Goal: Transaction & Acquisition: Purchase product/service

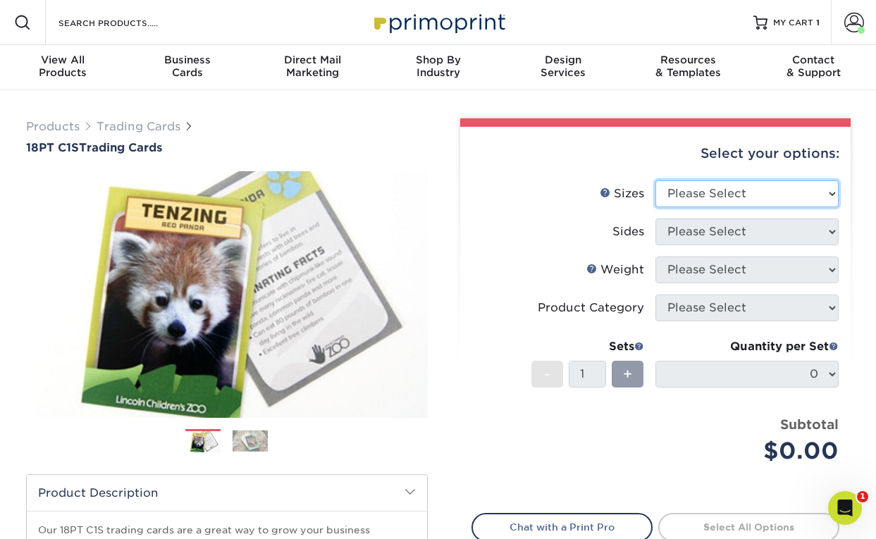
click at [749, 205] on select "Please Select 2.5" x 3.5"" at bounding box center [747, 194] width 183 height 27
select select "2.50x3.50"
click at [656, 181] on select "Please Select 2.5" x 3.5"" at bounding box center [747, 194] width 183 height 27
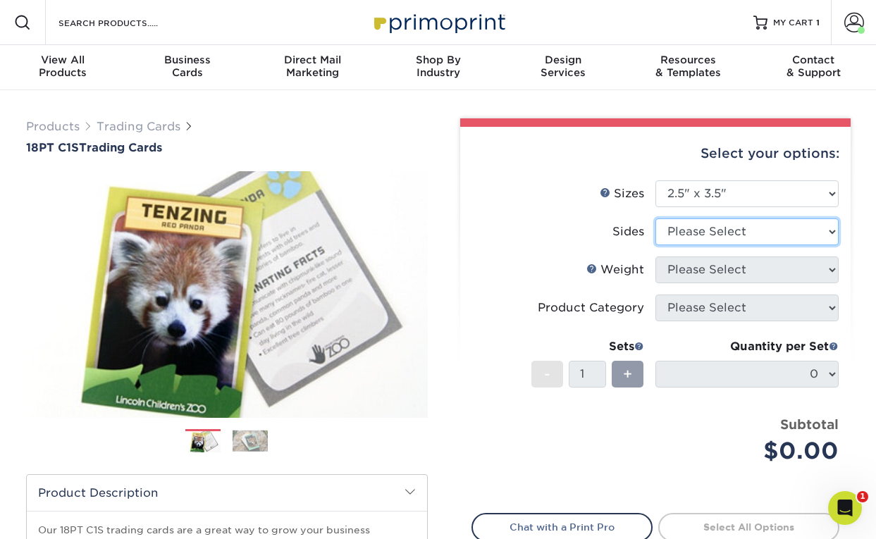
click at [686, 241] on select "Please Select Print Both Sides Print Front Only" at bounding box center [747, 232] width 183 height 27
select select "13abbda7-1d64-4f25-8bb2-c179b224825d"
click at [656, 219] on select "Please Select Print Both Sides Print Front Only" at bounding box center [747, 232] width 183 height 27
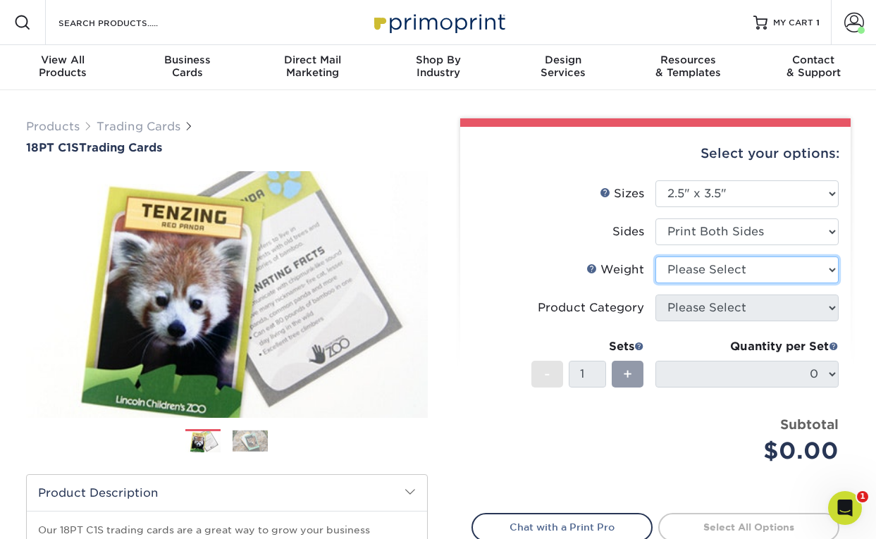
click at [689, 271] on select "Please Select 18PT C1S" at bounding box center [747, 270] width 183 height 27
select select "18PTC1S"
click at [656, 257] on select "Please Select 18PT C1S" at bounding box center [747, 270] width 183 height 27
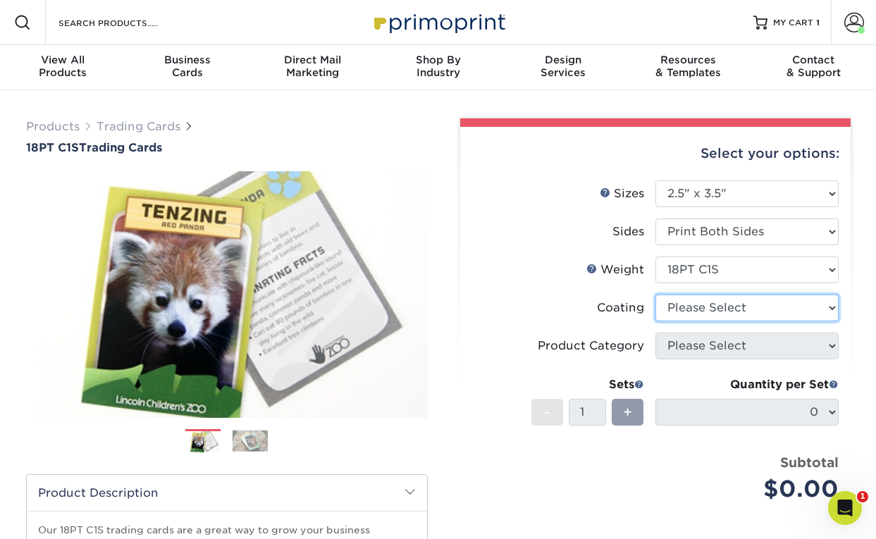
click at [702, 314] on select at bounding box center [747, 308] width 183 height 27
select select "1e8116af-acfc-44b1-83dc-8181aa338834"
click at [656, 295] on select at bounding box center [747, 308] width 183 height 27
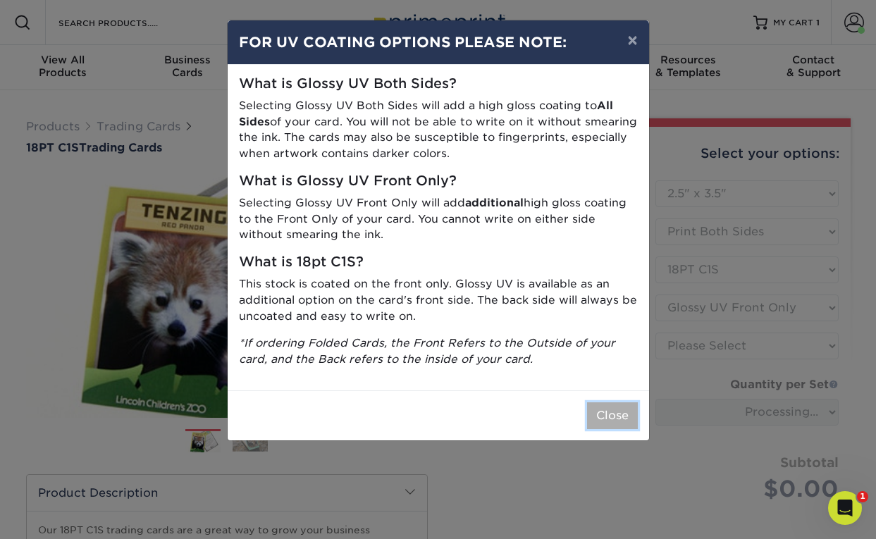
click at [618, 424] on button "Close" at bounding box center [612, 416] width 51 height 27
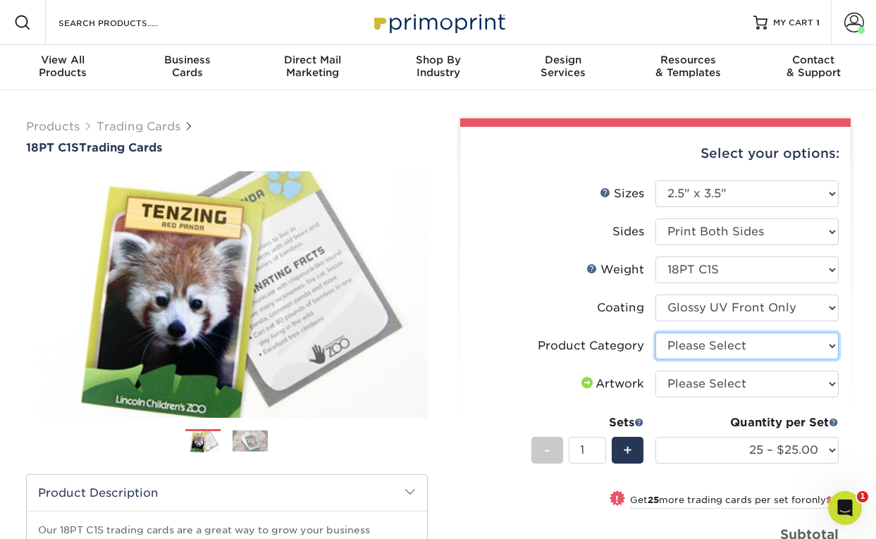
click at [697, 350] on select "Please Select Trading Cards" at bounding box center [747, 346] width 183 height 27
select select "c2f9bce9-36c2-409d-b101-c29d9d031e18"
click at [656, 333] on select "Please Select Trading Cards" at bounding box center [747, 346] width 183 height 27
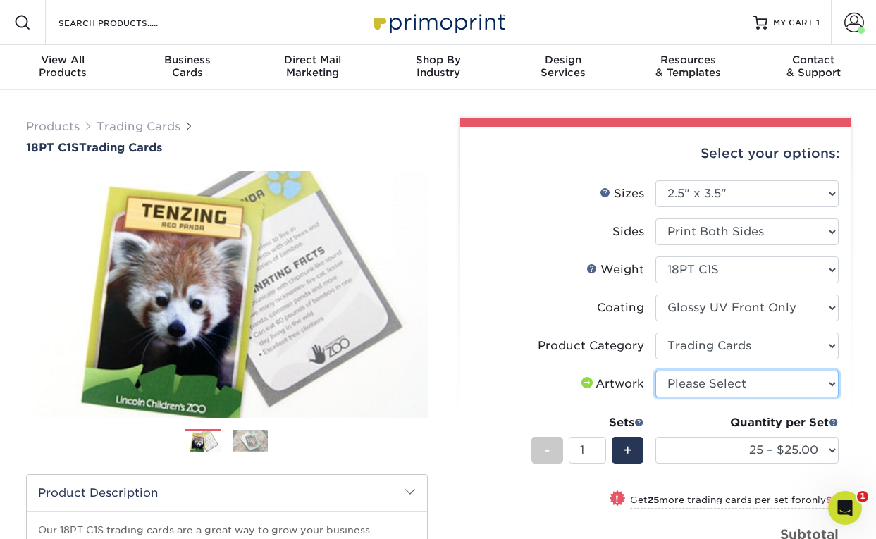
click at [707, 383] on select "Please Select I will upload files I need a design - $100" at bounding box center [747, 384] width 183 height 27
select select "upload"
click at [656, 371] on select "Please Select I will upload files I need a design - $100" at bounding box center [747, 384] width 183 height 27
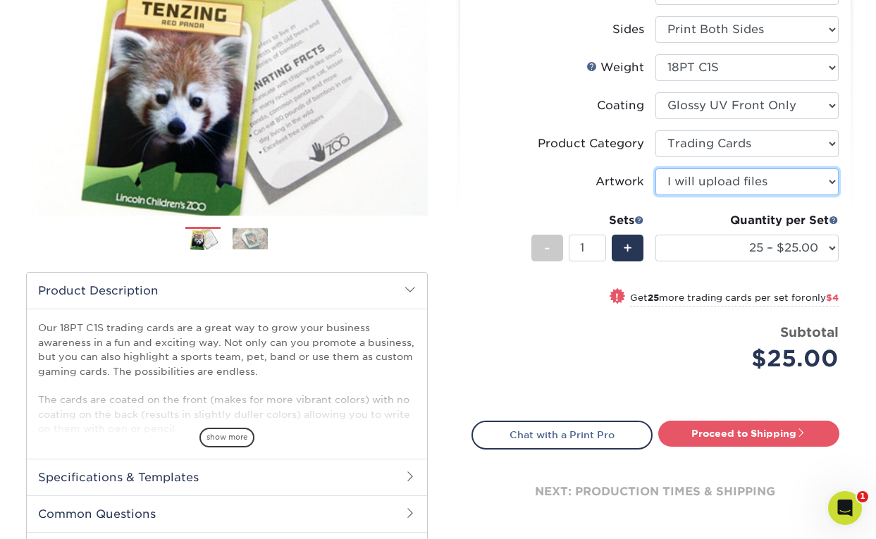
scroll to position [208, 0]
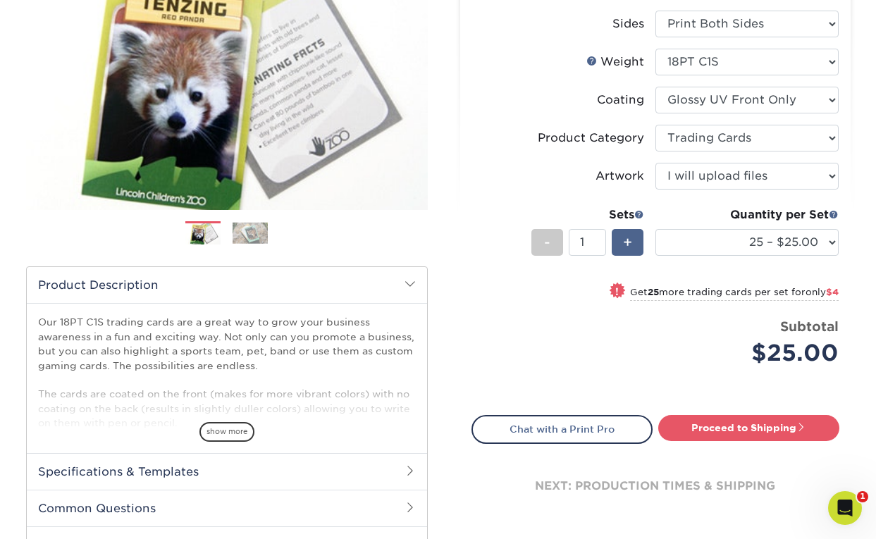
click at [623, 232] on span "+" at bounding box center [627, 242] width 9 height 21
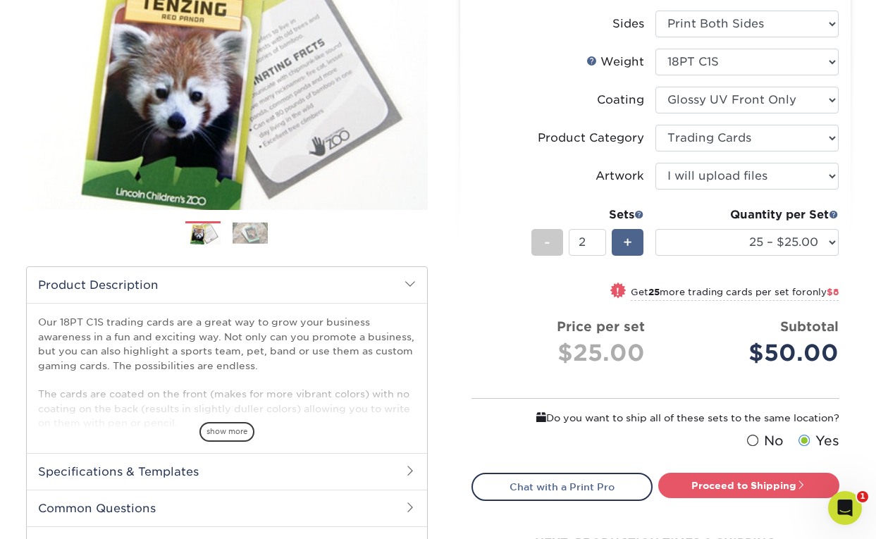
click at [623, 232] on span "+" at bounding box center [627, 242] width 9 height 21
type input "5"
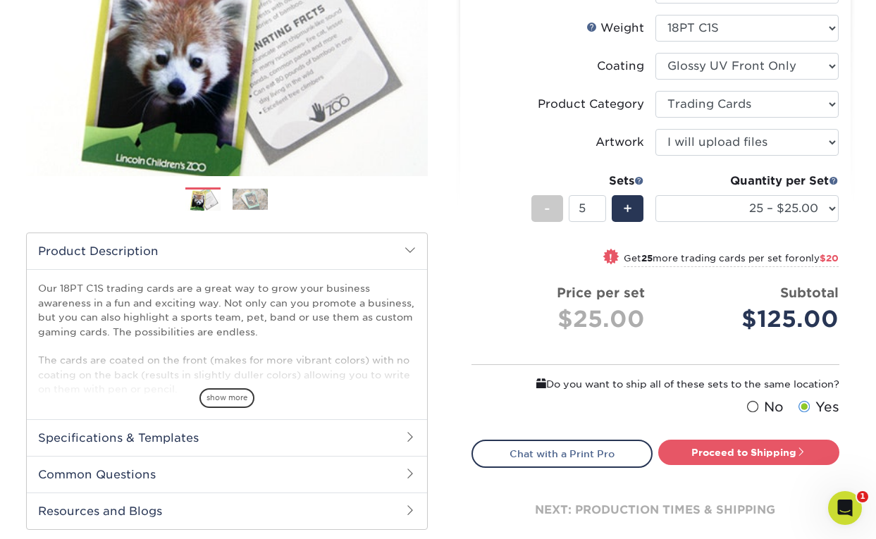
scroll to position [243, 0]
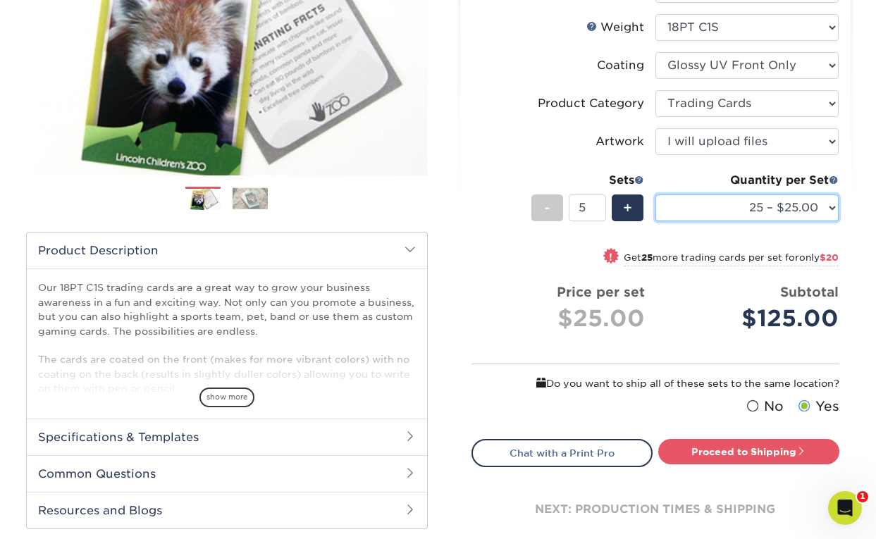
click at [763, 215] on select "25 – $25.00 50 – $29.00 75 – $37.00 100 – $41.00 250 – $48.00 500 – $58.00 1000…" at bounding box center [747, 208] width 183 height 27
select select "50 – $29.00"
click at [656, 195] on select "25 – $25.00 50 – $29.00 75 – $37.00 100 – $41.00 250 – $48.00 500 – $58.00 1000…" at bounding box center [747, 208] width 183 height 27
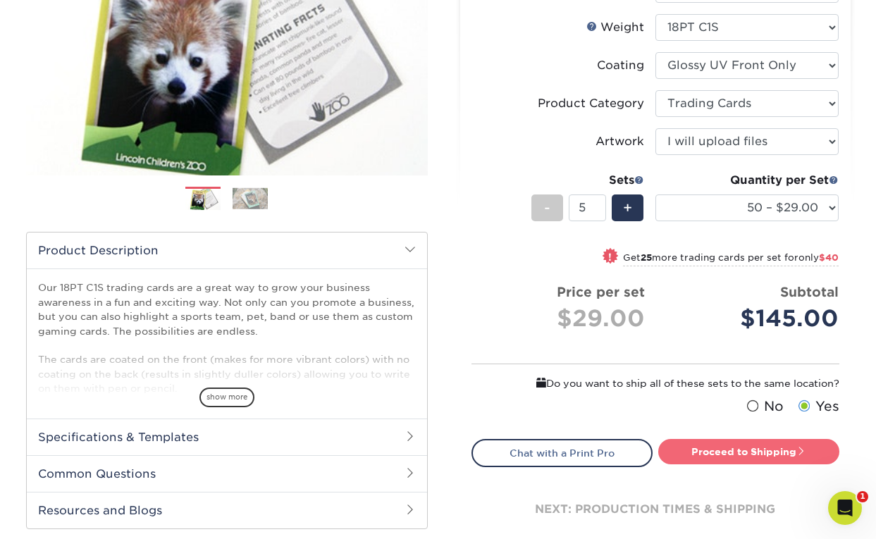
click at [741, 458] on link "Proceed to Shipping" at bounding box center [749, 451] width 181 height 25
type input "Set 1"
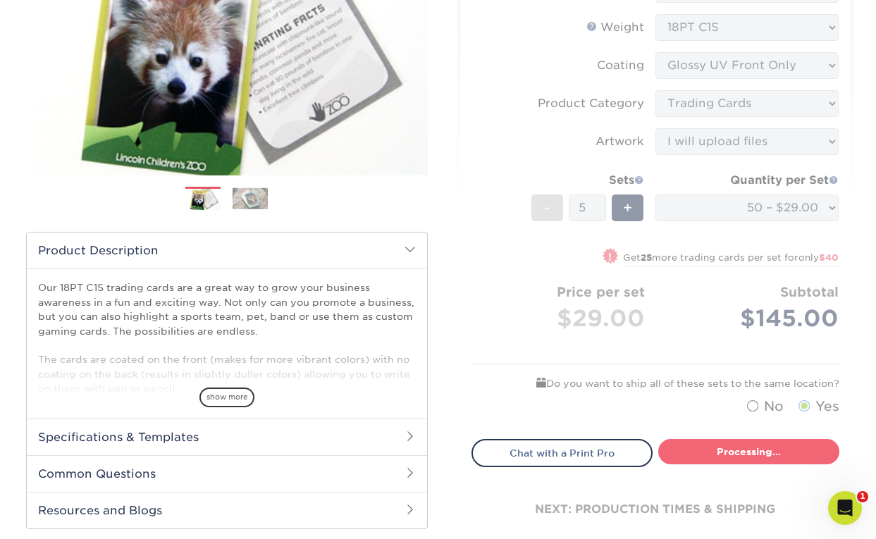
select select "43eb4afa-628e-487b-adac-7598d371c1af"
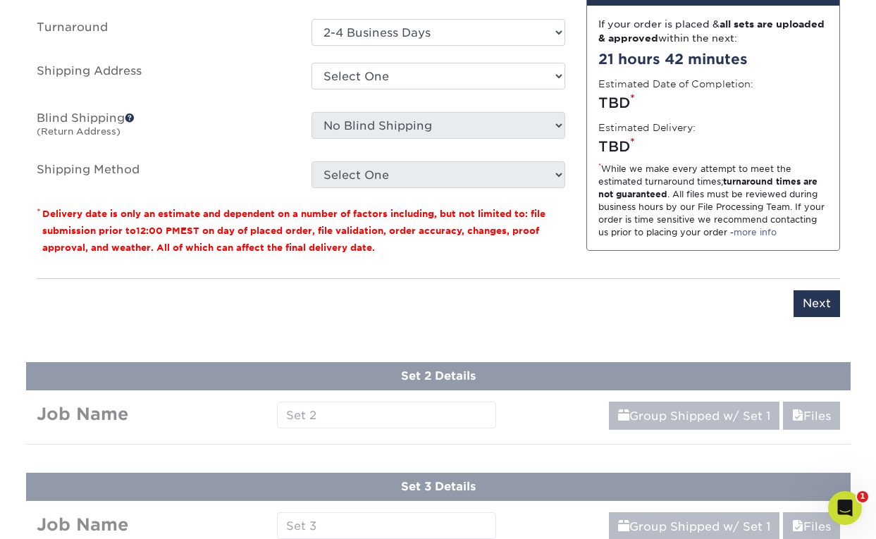
scroll to position [718, 0]
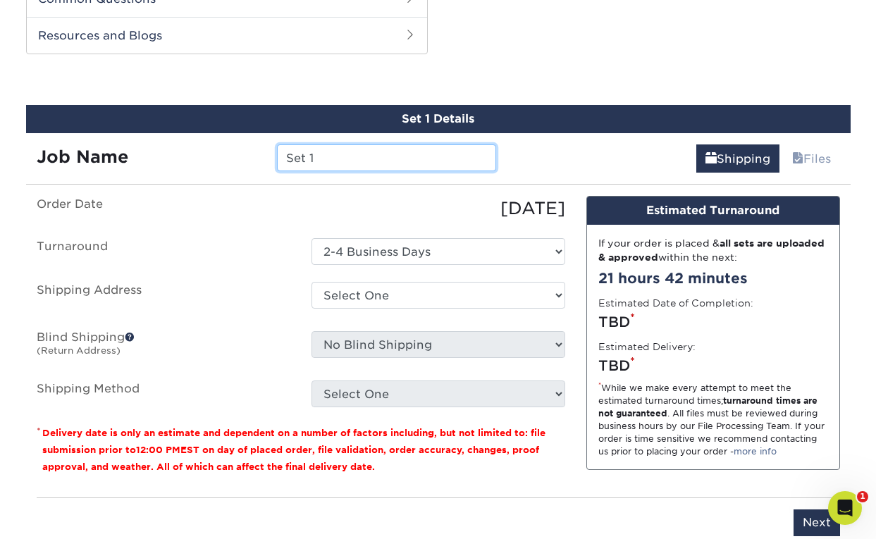
click at [362, 165] on input "Set 1" at bounding box center [386, 158] width 219 height 27
type input "ANCO"
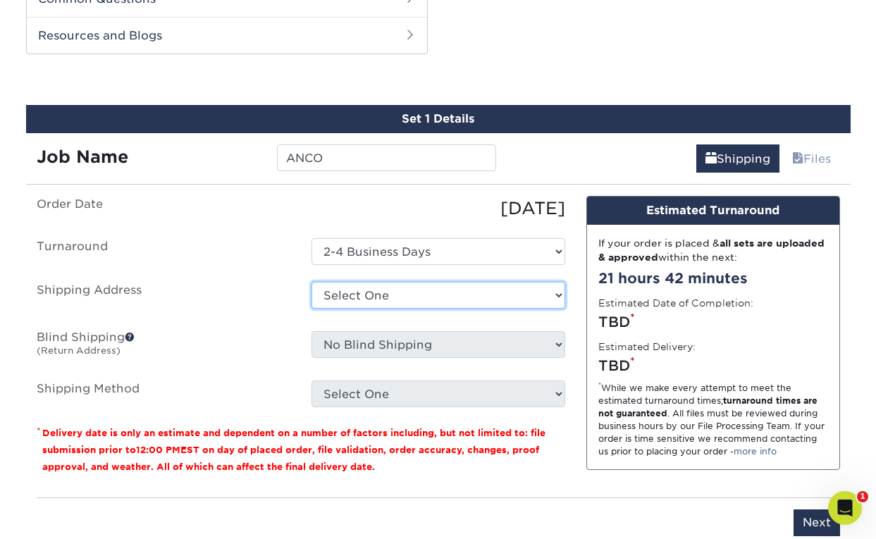
click at [351, 291] on select "Select One Carolina Raptor Center + Add New Address" at bounding box center [439, 295] width 254 height 27
select select "285993"
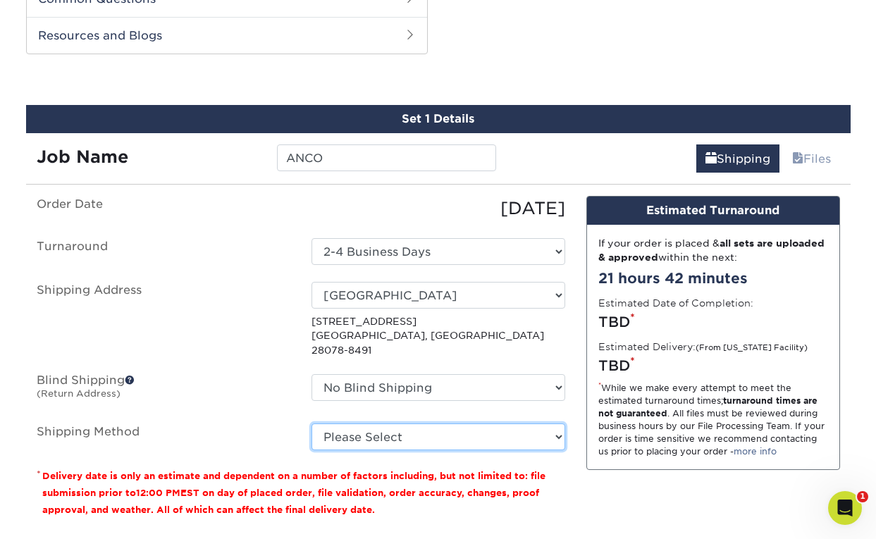
click at [417, 424] on select "Please Select Ground Shipping (+$11.60) 3 Day Shipping Service (+$11.98) 2 Day …" at bounding box center [439, 437] width 254 height 27
select select "03"
click at [312, 424] on select "Please Select Ground Shipping (+$11.60) 3 Day Shipping Service (+$11.98) 2 Day …" at bounding box center [439, 437] width 254 height 27
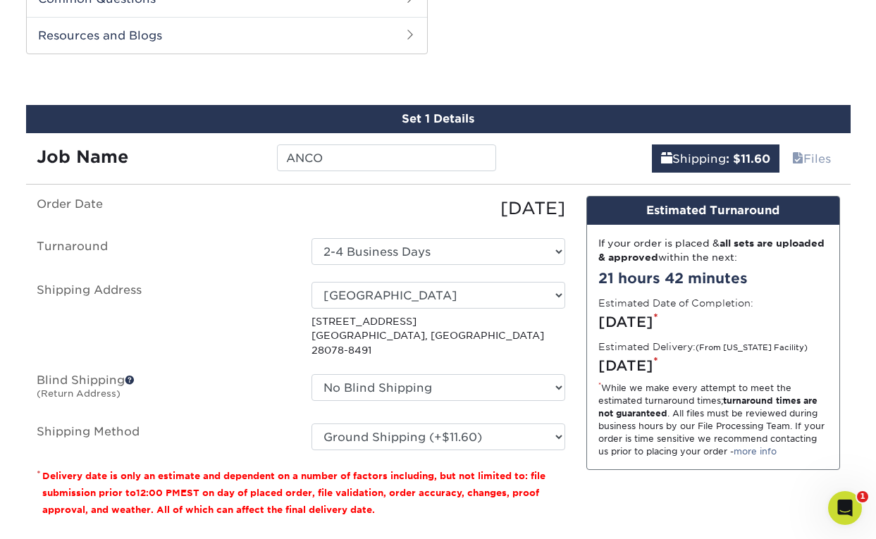
click at [295, 475] on small "Delivery date is only an estimate and dependent on a number of factors includin…" at bounding box center [293, 493] width 503 height 44
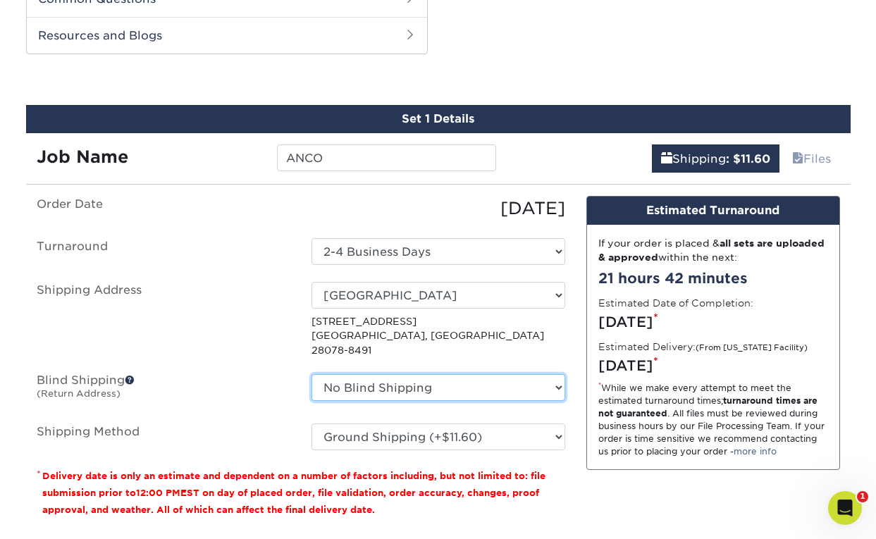
click at [386, 375] on select "No Blind Shipping Carolina Raptor Center + Add New Address" at bounding box center [439, 387] width 254 height 27
click at [312, 374] on select "No Blind Shipping Carolina Raptor Center + Add New Address" at bounding box center [439, 387] width 254 height 27
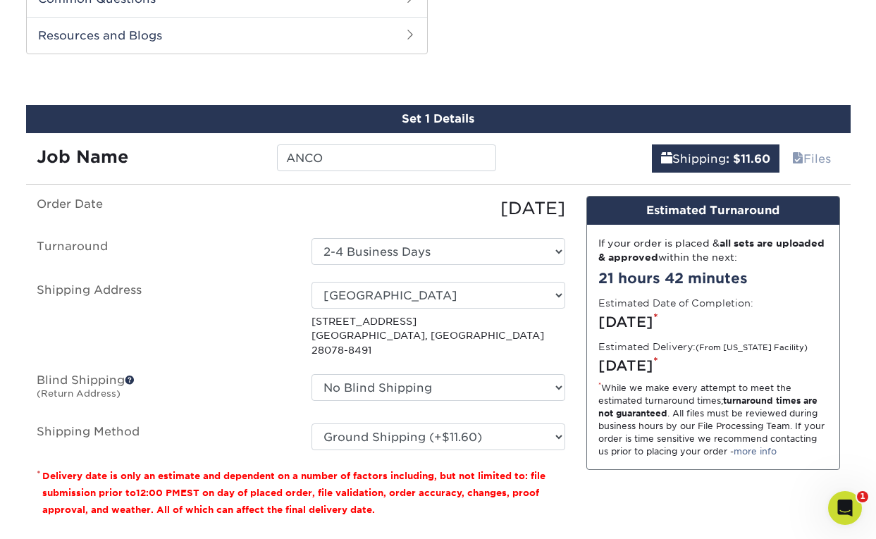
click at [128, 375] on span at bounding box center [130, 380] width 10 height 10
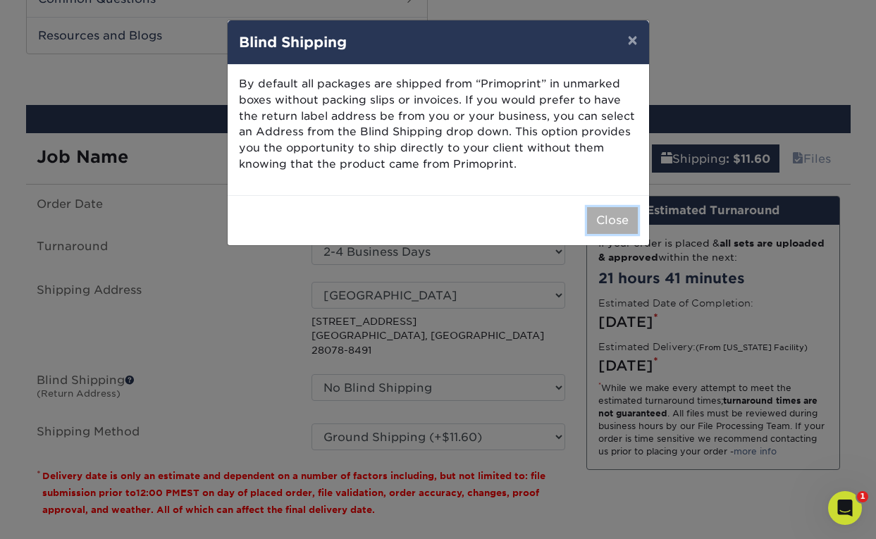
click at [621, 224] on button "Close" at bounding box center [612, 220] width 51 height 27
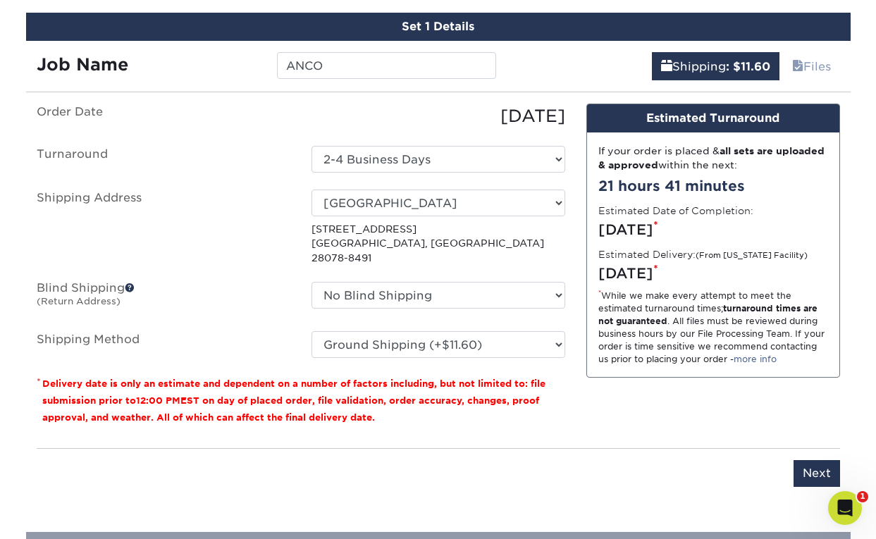
scroll to position [853, 0]
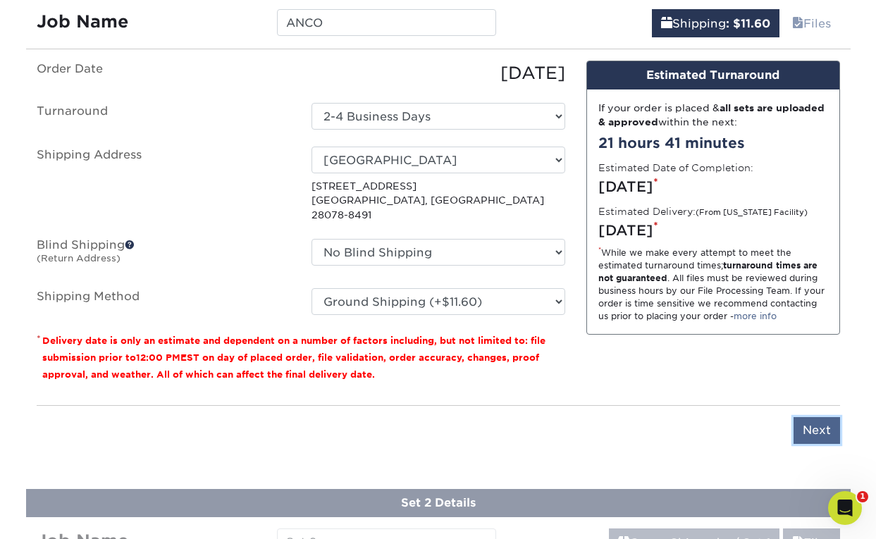
click at [818, 419] on input "Next" at bounding box center [817, 430] width 47 height 27
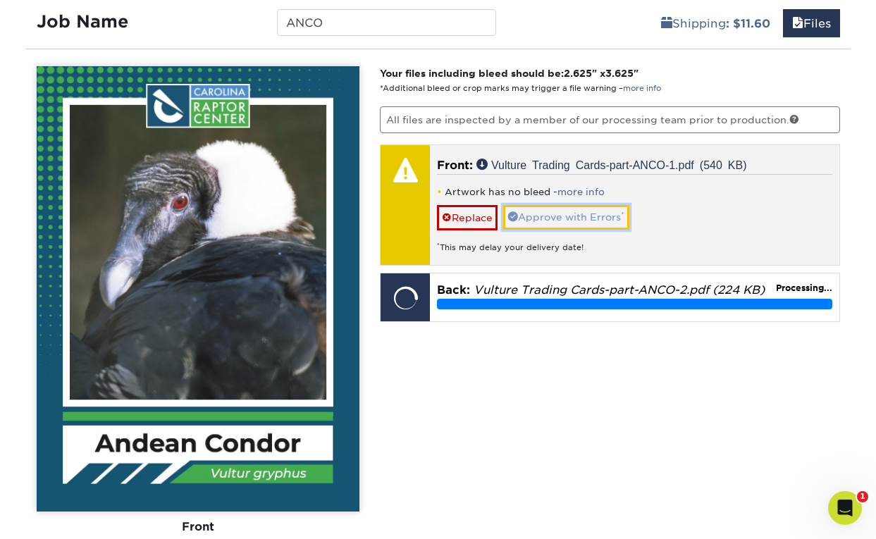
click at [553, 216] on link "Approve with Errors *" at bounding box center [566, 217] width 126 height 24
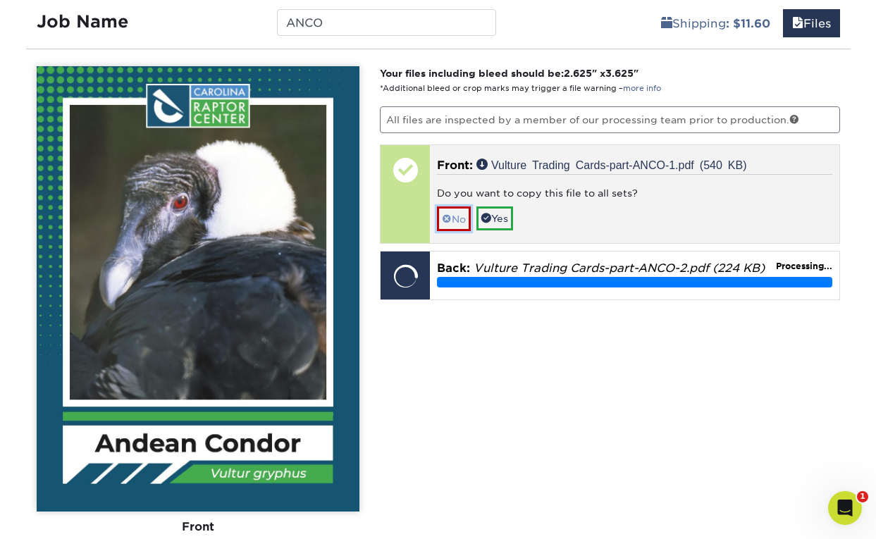
click at [464, 215] on link "No" at bounding box center [454, 219] width 34 height 25
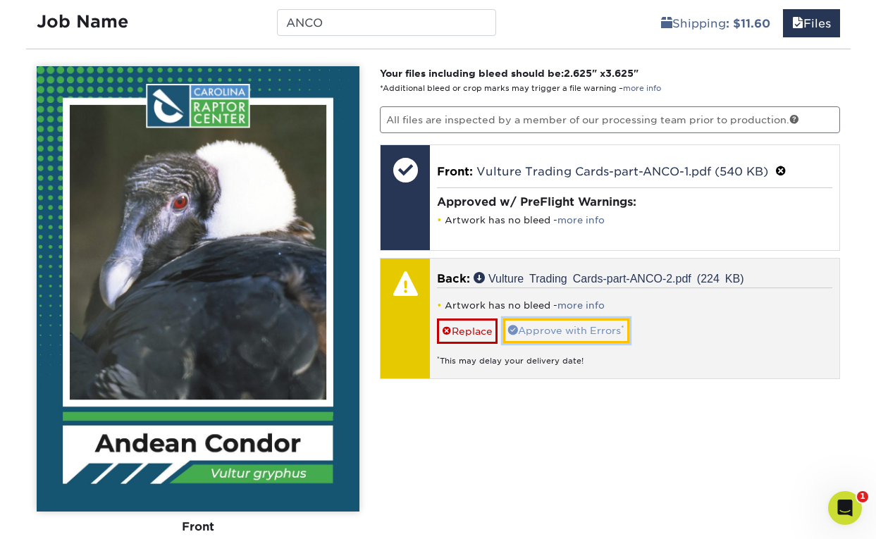
click at [564, 322] on link "Approve with Errors *" at bounding box center [566, 331] width 126 height 24
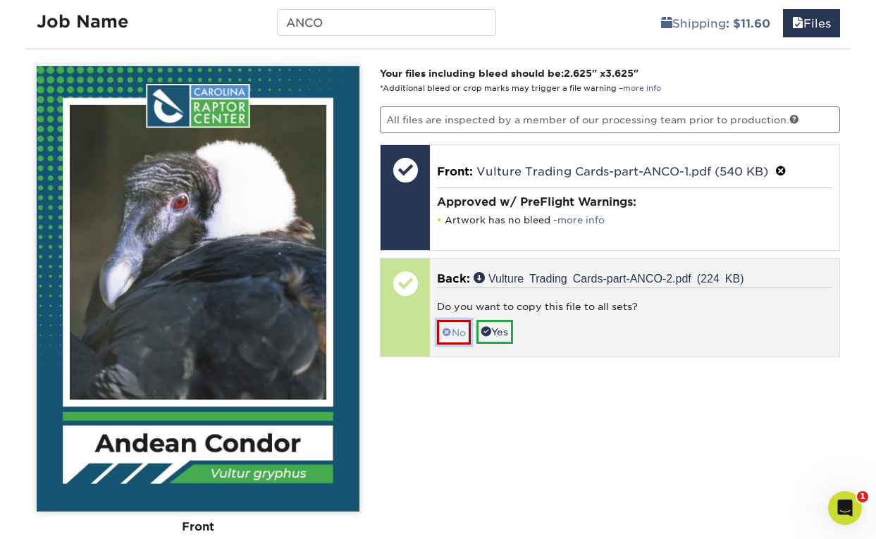
click at [441, 325] on link "No" at bounding box center [454, 332] width 34 height 25
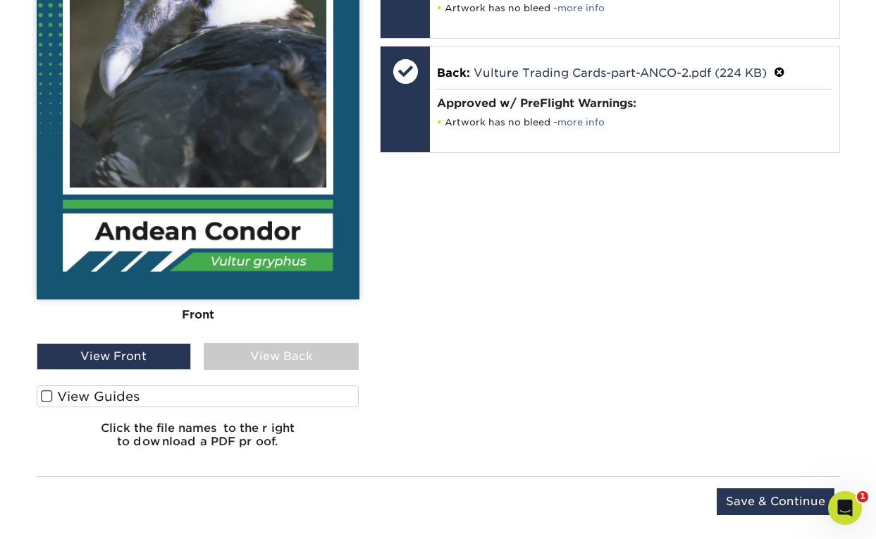
click at [244, 399] on label "View Guides" at bounding box center [198, 397] width 323 height 22
click at [0, 0] on input "View Guides" at bounding box center [0, 0] width 0 height 0
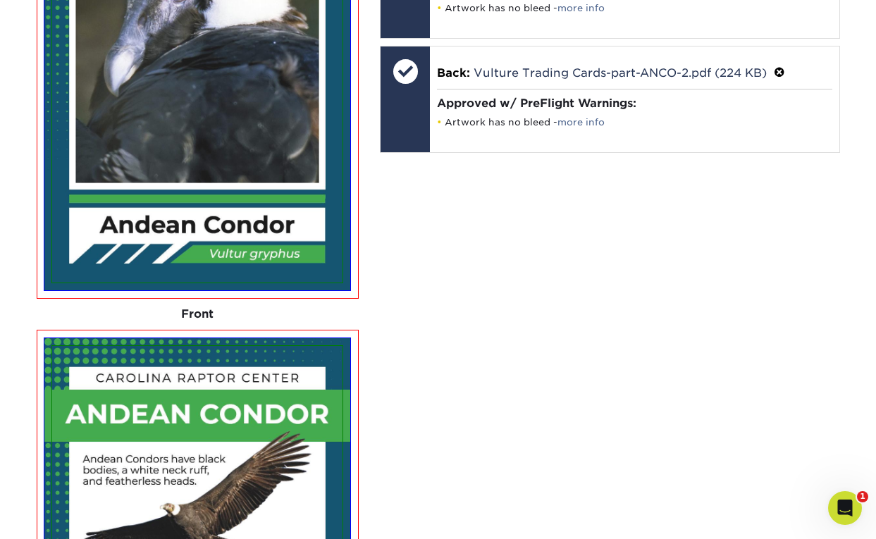
scroll to position [1539, 0]
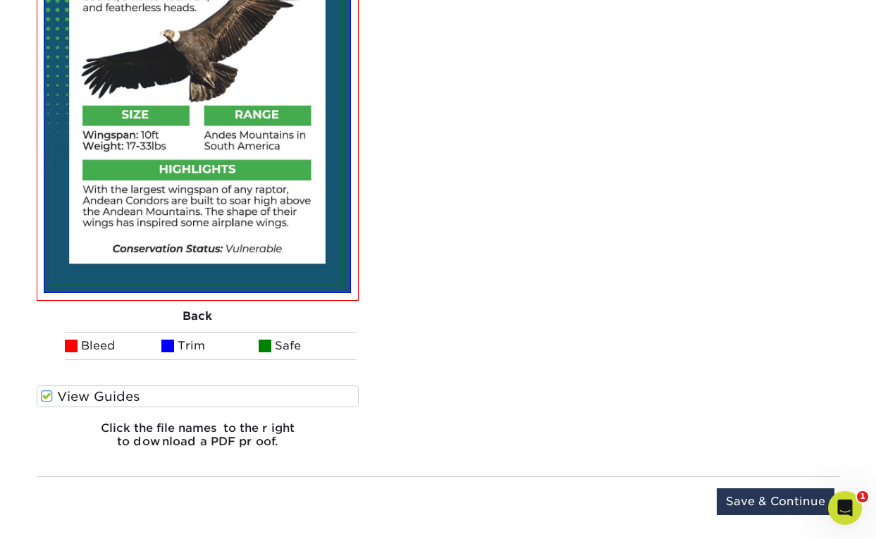
click at [245, 400] on label "View Guides" at bounding box center [198, 397] width 323 height 22
click at [0, 0] on input "View Guides" at bounding box center [0, 0] width 0 height 0
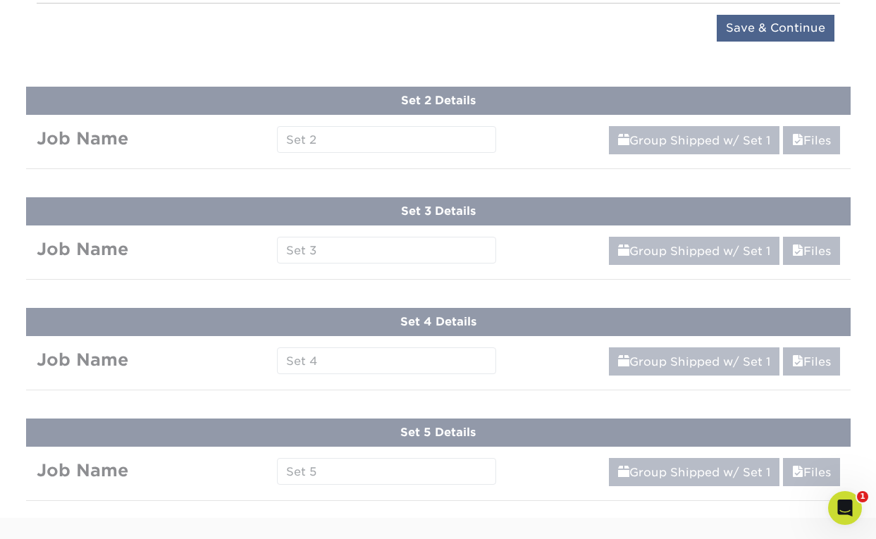
scroll to position [1065, 0]
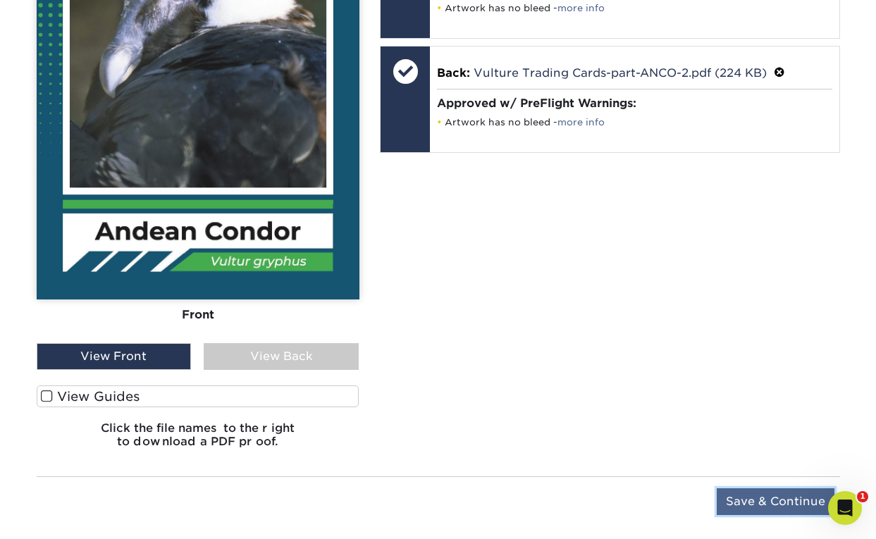
click at [788, 508] on input "Save & Continue" at bounding box center [776, 502] width 118 height 27
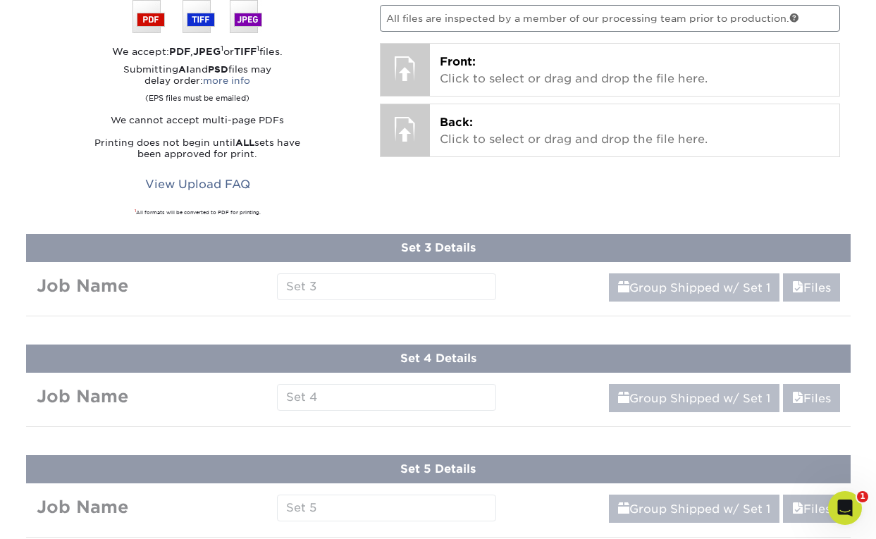
scroll to position [713, 0]
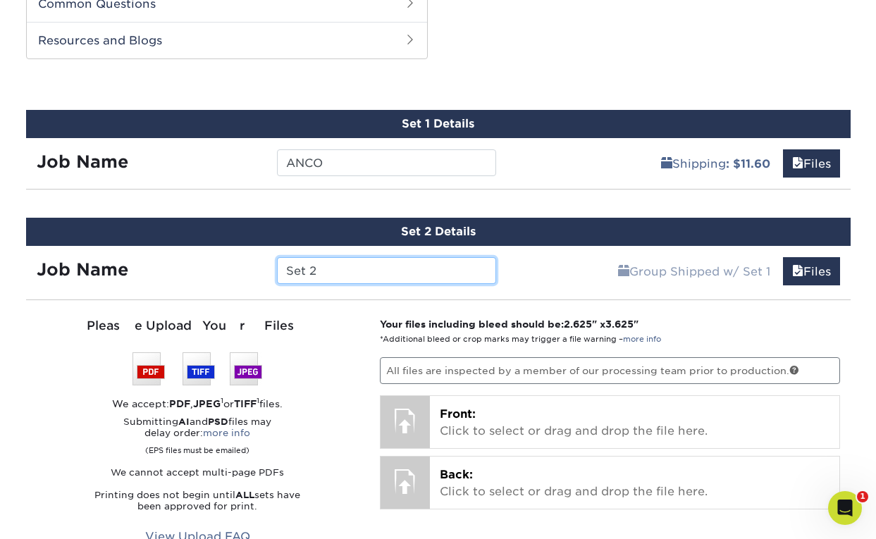
click at [360, 282] on input "Set 2" at bounding box center [386, 270] width 219 height 27
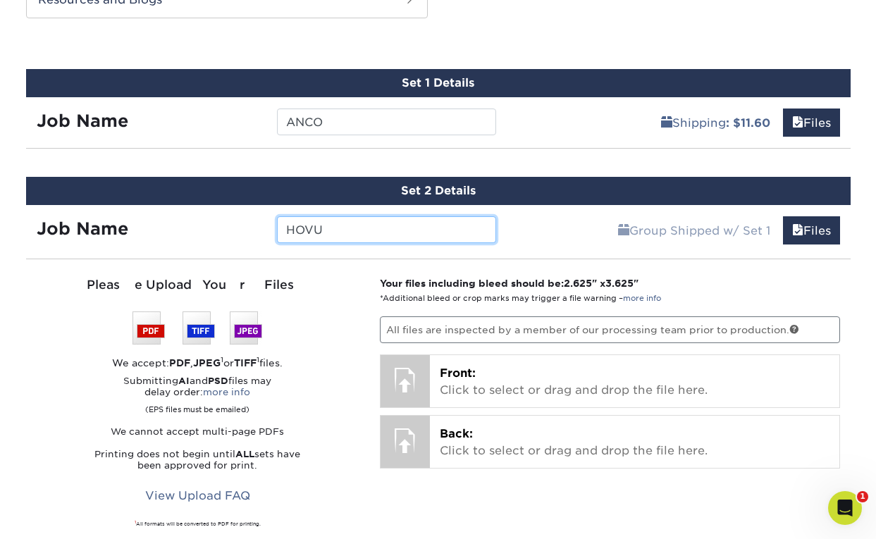
scroll to position [766, 0]
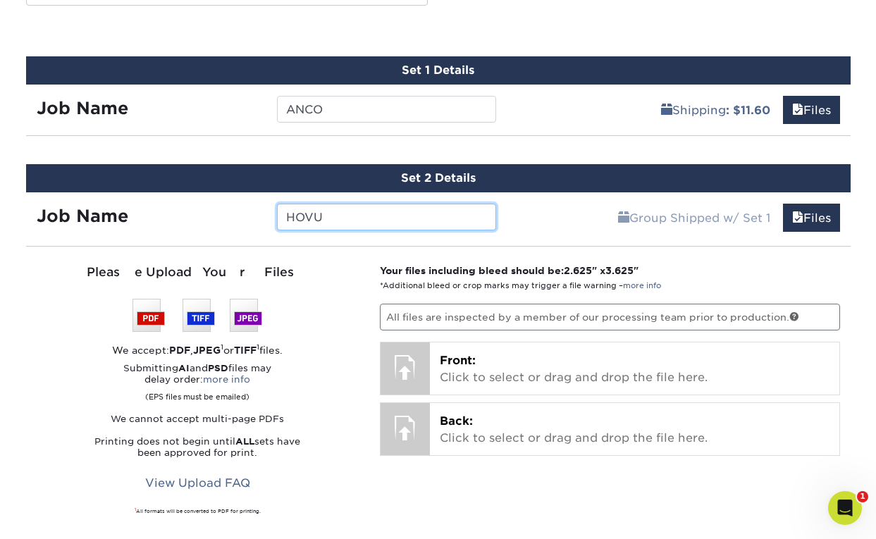
type input "HOVU"
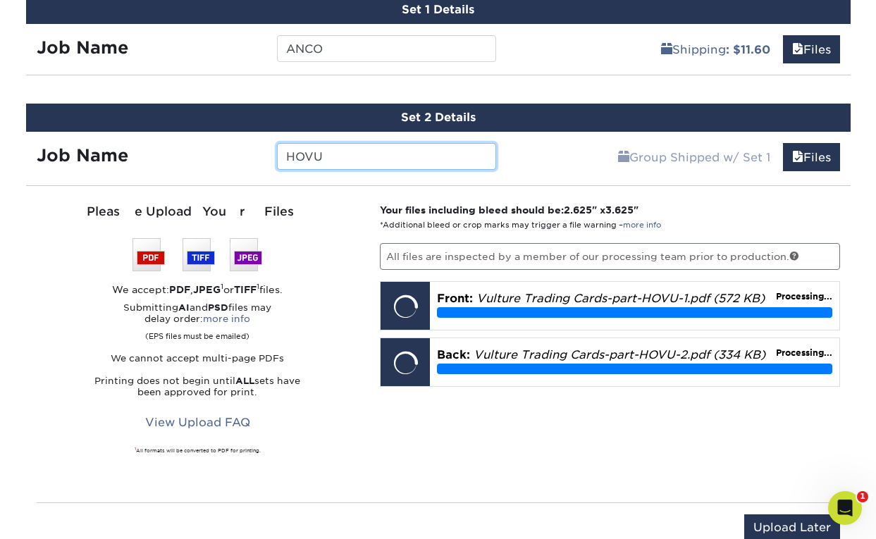
scroll to position [838, 0]
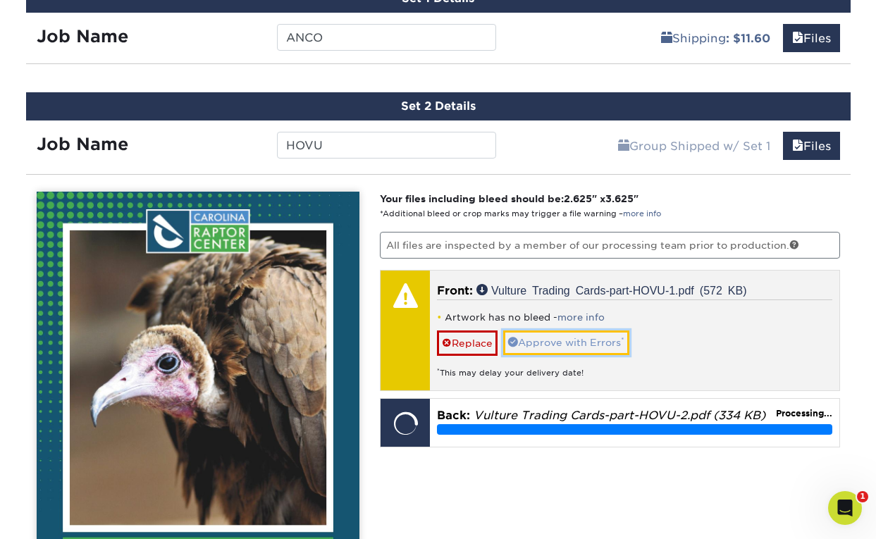
click at [565, 339] on link "Approve with Errors *" at bounding box center [566, 343] width 126 height 24
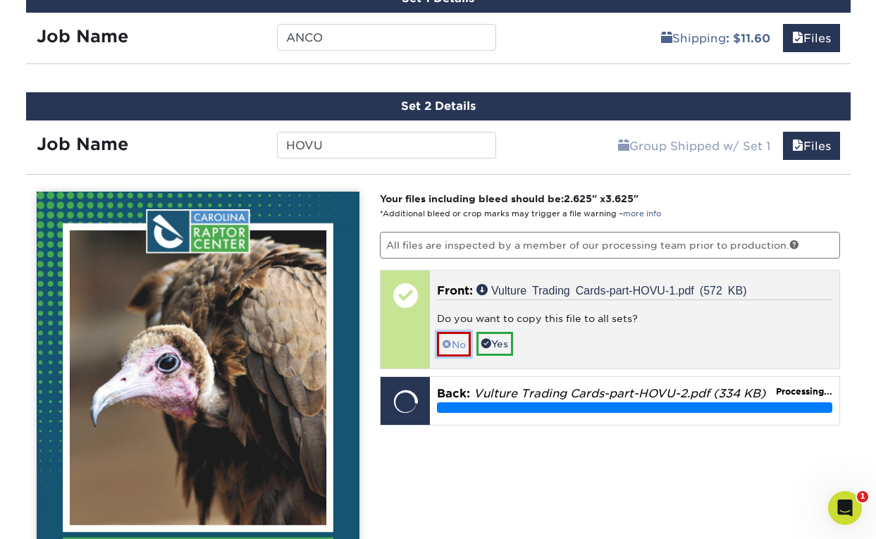
click at [456, 343] on link "No" at bounding box center [454, 344] width 34 height 25
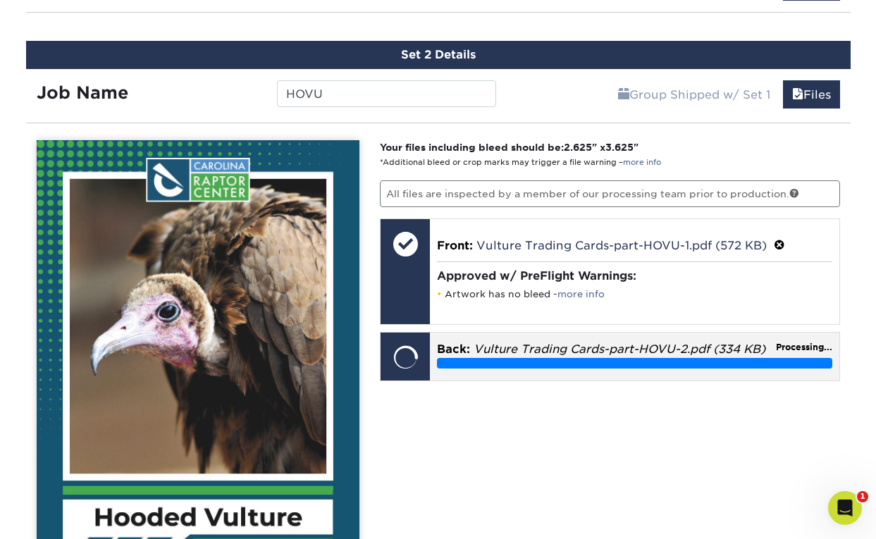
scroll to position [891, 0]
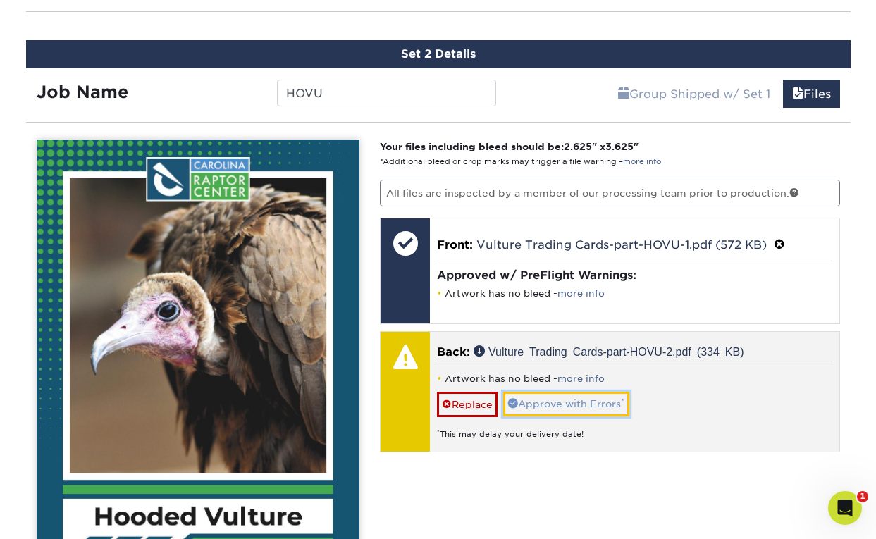
click at [562, 398] on link "Approve with Errors *" at bounding box center [566, 404] width 126 height 24
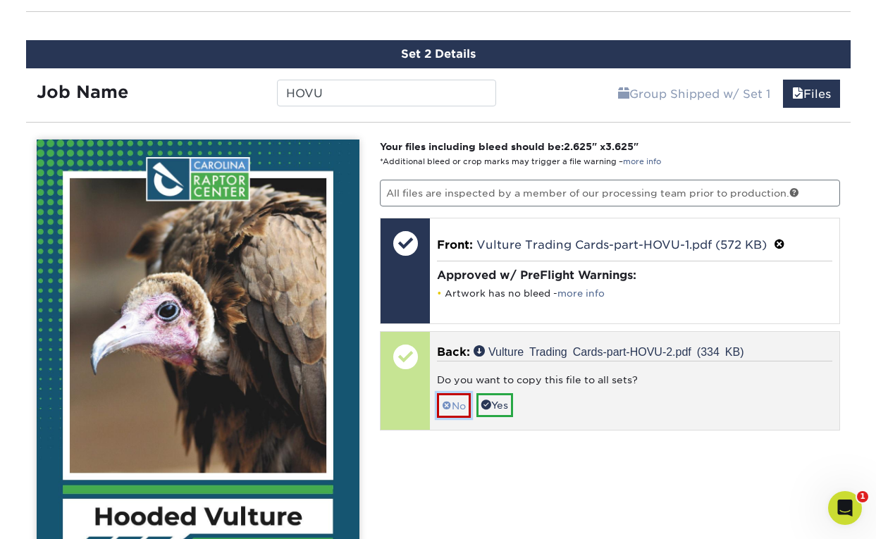
click at [464, 411] on link "No" at bounding box center [454, 405] width 34 height 25
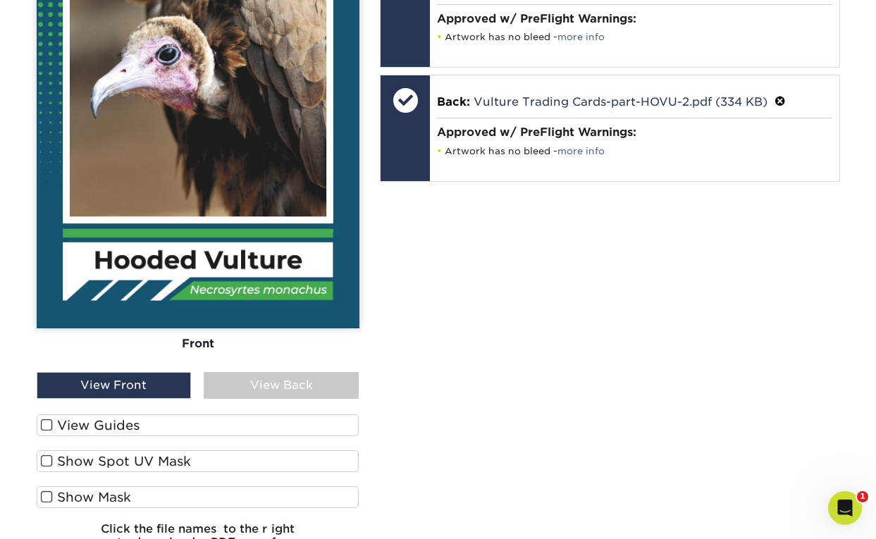
scroll to position [1149, 0]
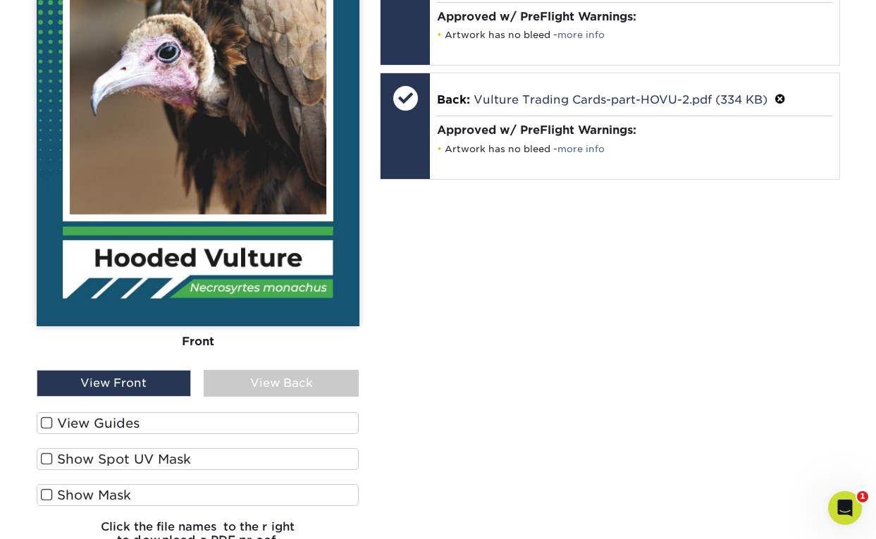
click at [298, 464] on label "Show Spot UV Mask" at bounding box center [198, 459] width 323 height 22
click at [0, 0] on input "Show Spot UV Mask" at bounding box center [0, 0] width 0 height 0
click at [298, 464] on label "Show Spot UV Mask" at bounding box center [198, 459] width 323 height 22
click at [0, 0] on input "Show Spot UV Mask" at bounding box center [0, 0] width 0 height 0
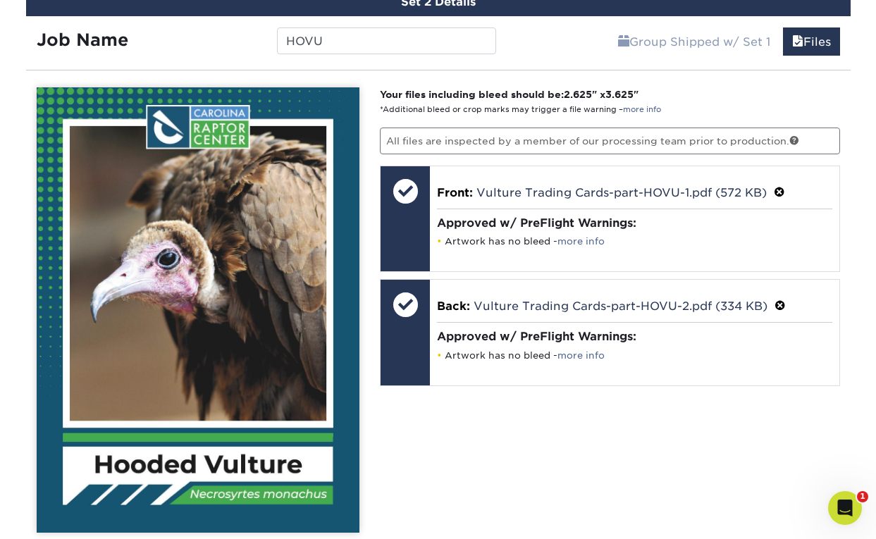
scroll to position [1369, 0]
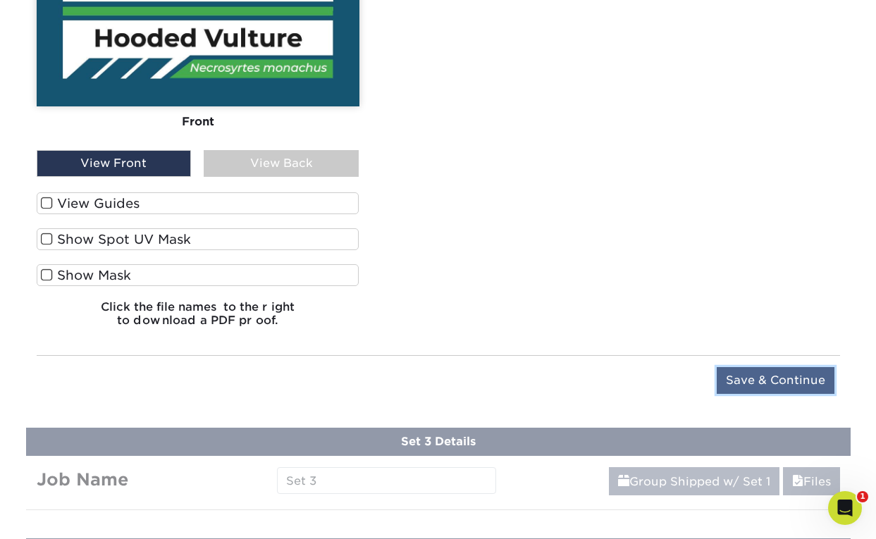
click at [773, 382] on input "Save & Continue" at bounding box center [776, 380] width 118 height 27
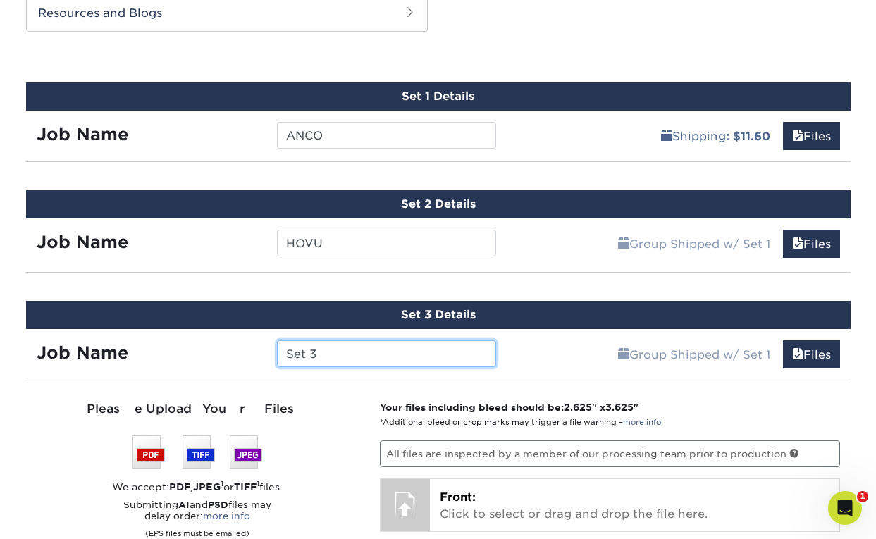
scroll to position [723, 0]
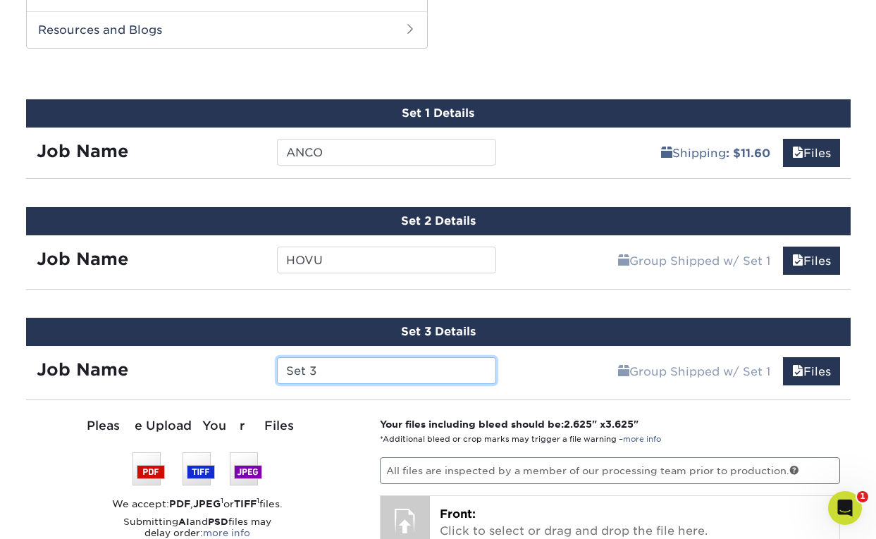
click at [379, 370] on input "Set 3" at bounding box center [386, 371] width 219 height 27
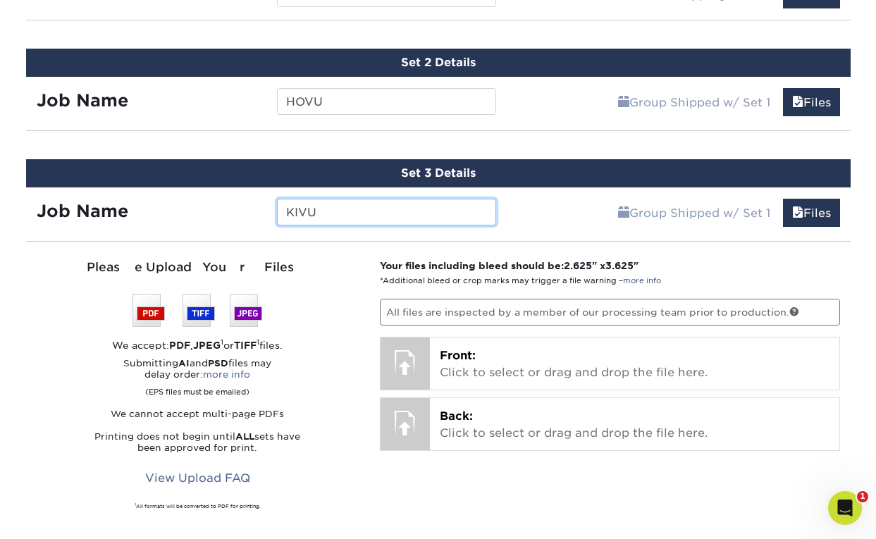
scroll to position [888, 0]
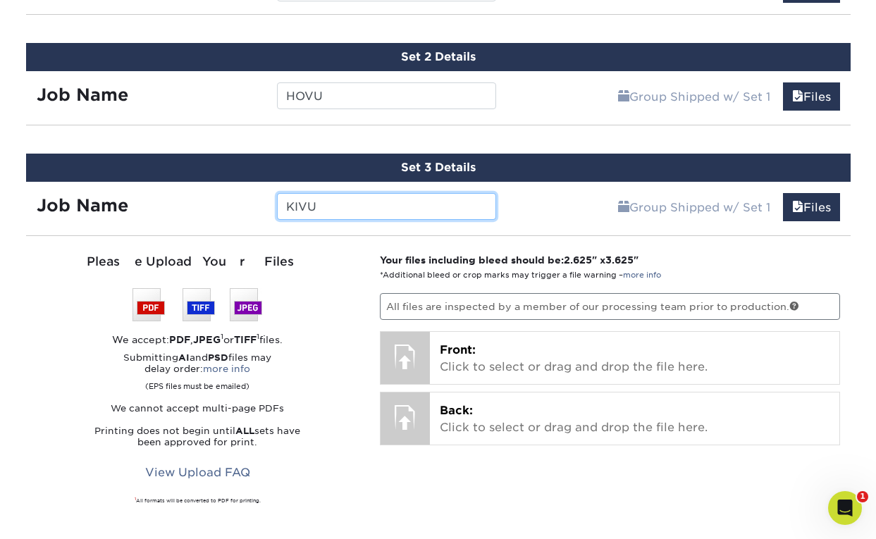
type input "KIVU"
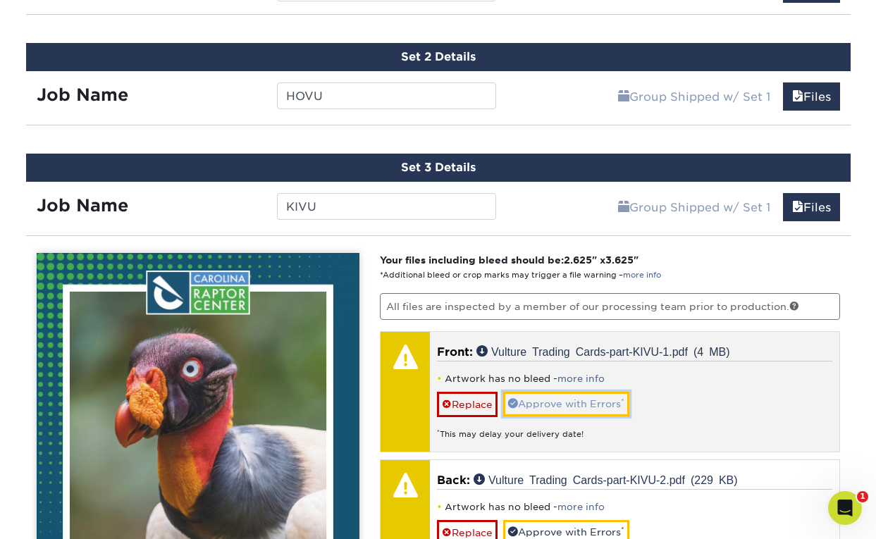
click at [601, 403] on link "Approve with Errors *" at bounding box center [566, 404] width 126 height 24
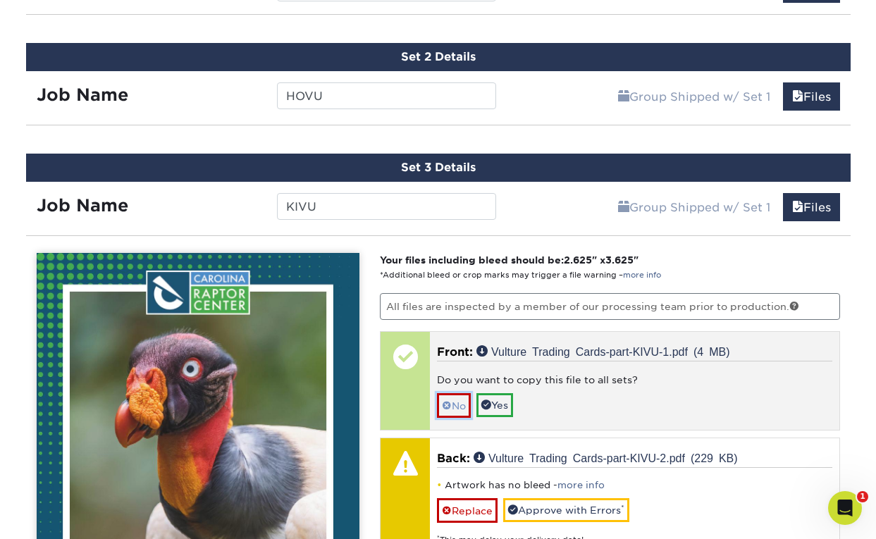
click at [453, 404] on link "No" at bounding box center [454, 405] width 34 height 25
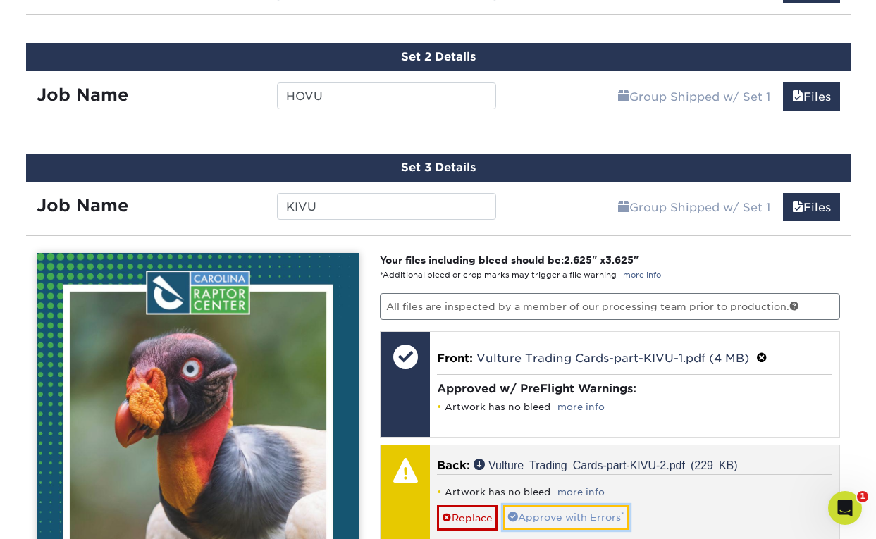
click at [556, 508] on link "Approve with Errors *" at bounding box center [566, 518] width 126 height 24
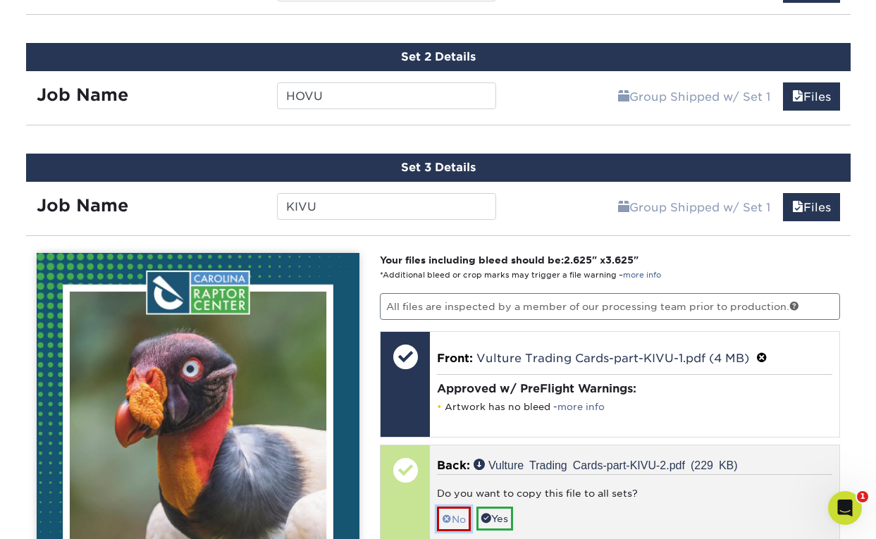
click at [458, 511] on link "No" at bounding box center [454, 519] width 34 height 25
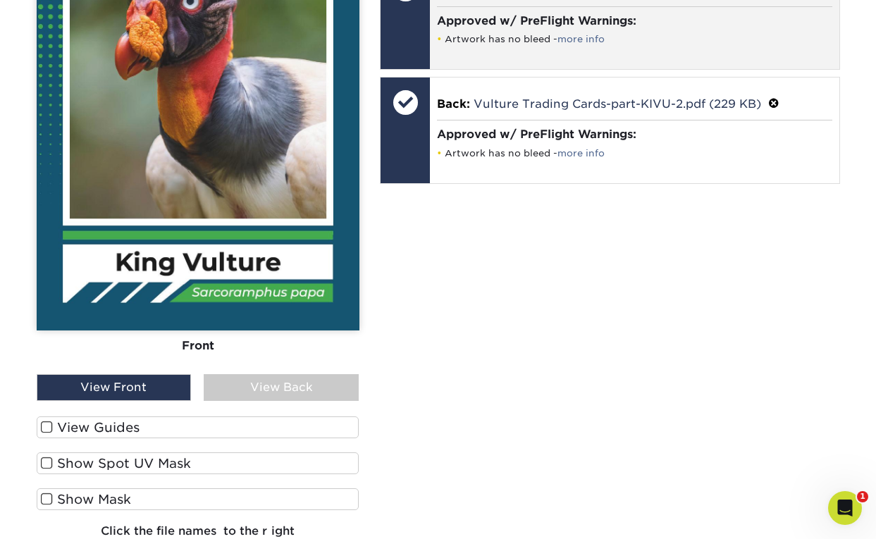
scroll to position [1462, 0]
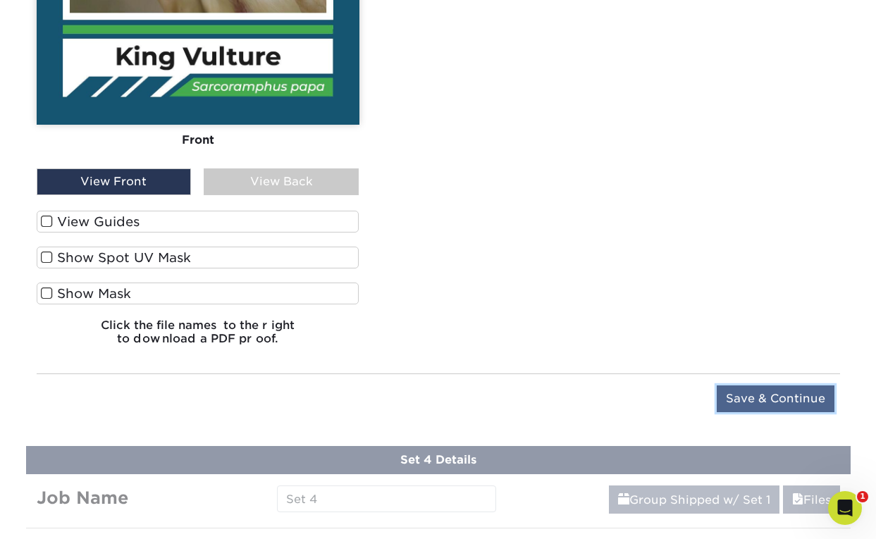
click at [768, 400] on input "Save & Continue" at bounding box center [776, 399] width 118 height 27
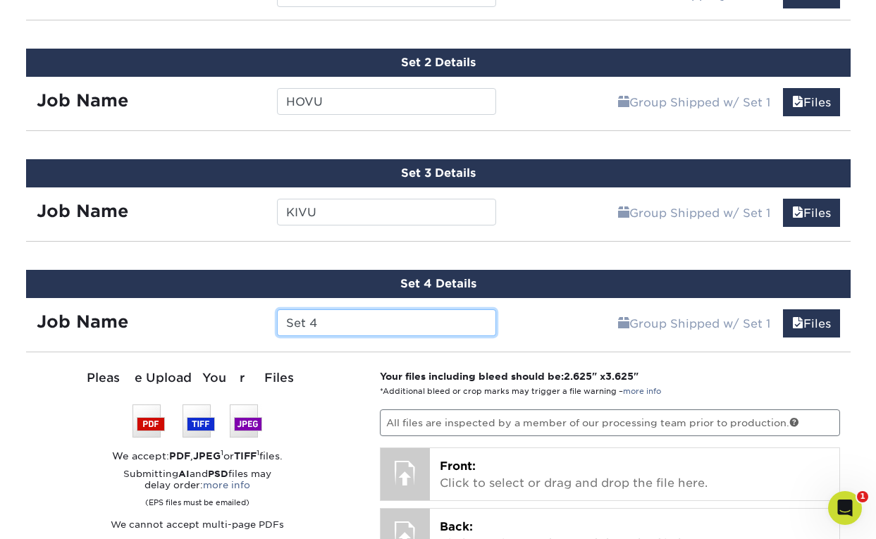
scroll to position [881, 0]
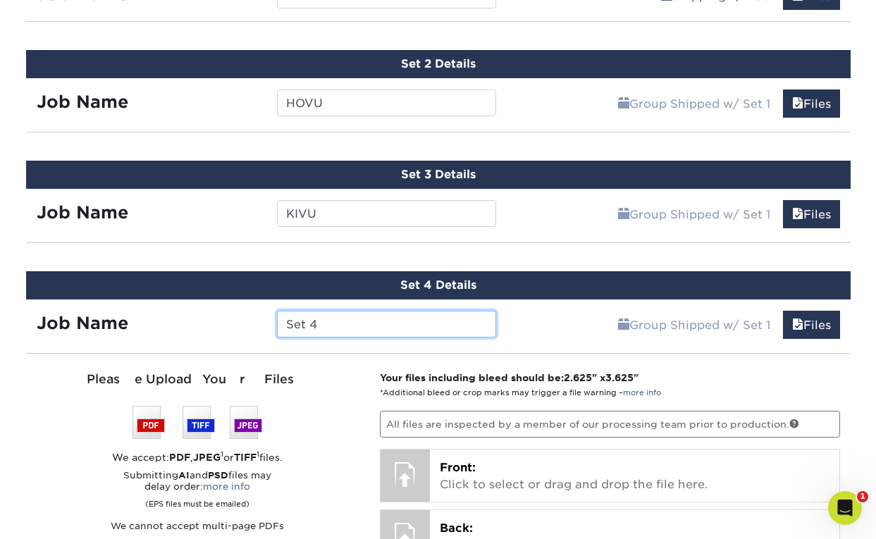
click at [403, 319] on input "Set 4" at bounding box center [386, 324] width 219 height 27
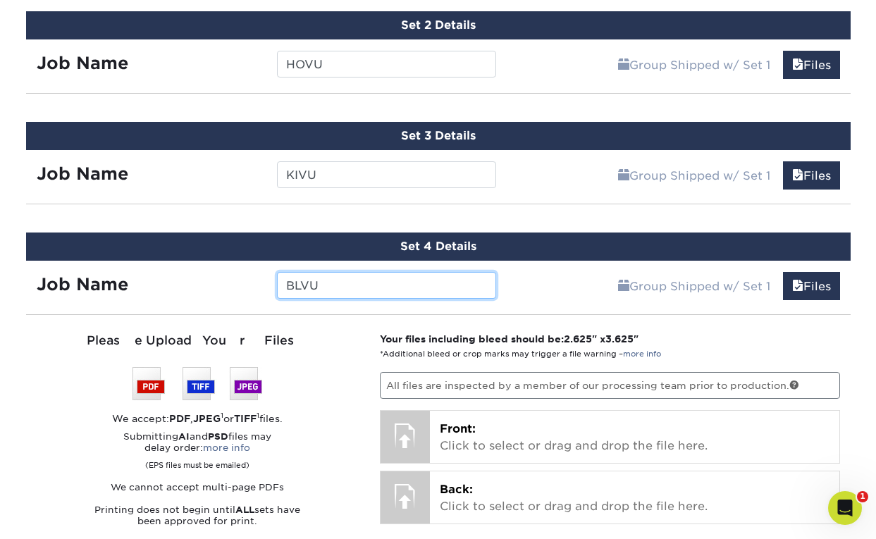
scroll to position [1040, 0]
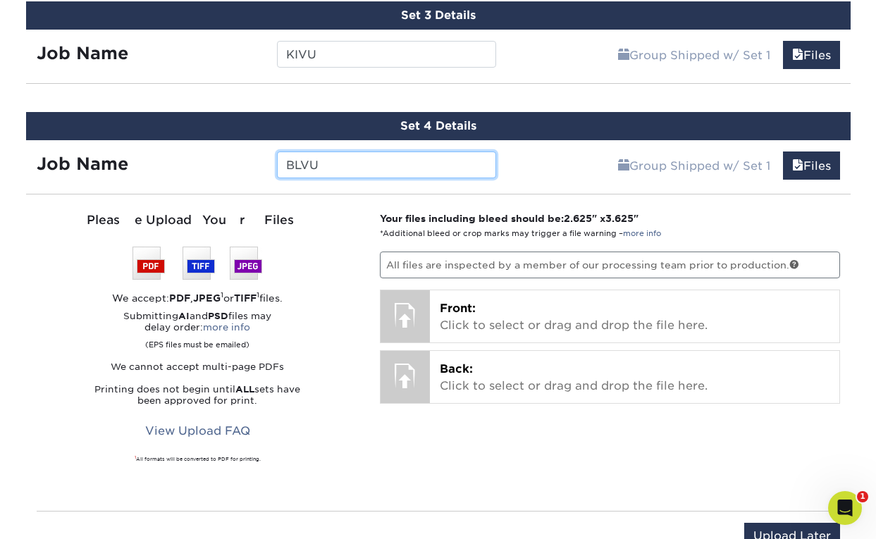
type input "BLVU"
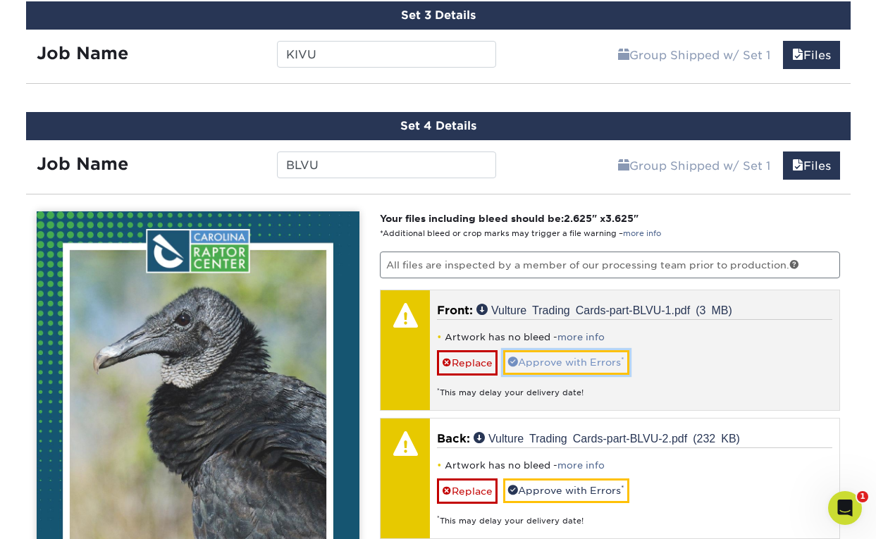
click at [610, 365] on link "Approve with Errors *" at bounding box center [566, 362] width 126 height 24
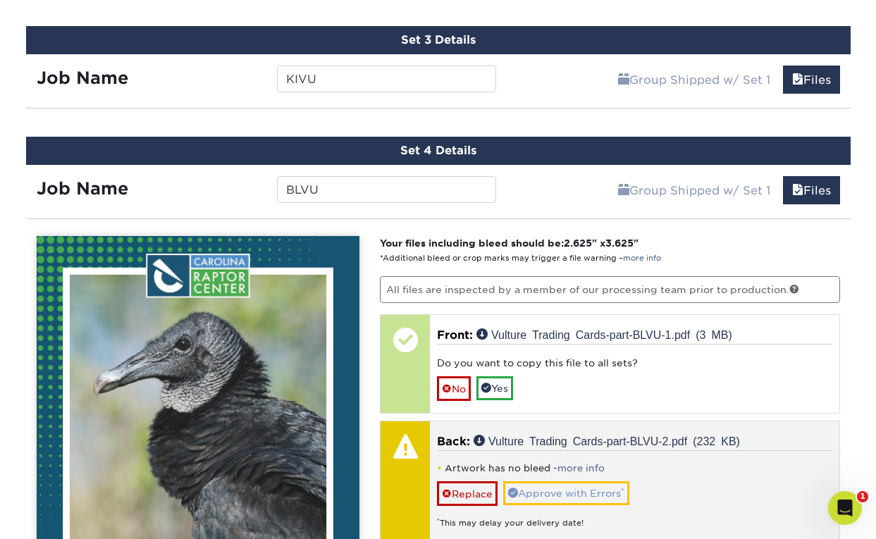
scroll to position [1015, 0]
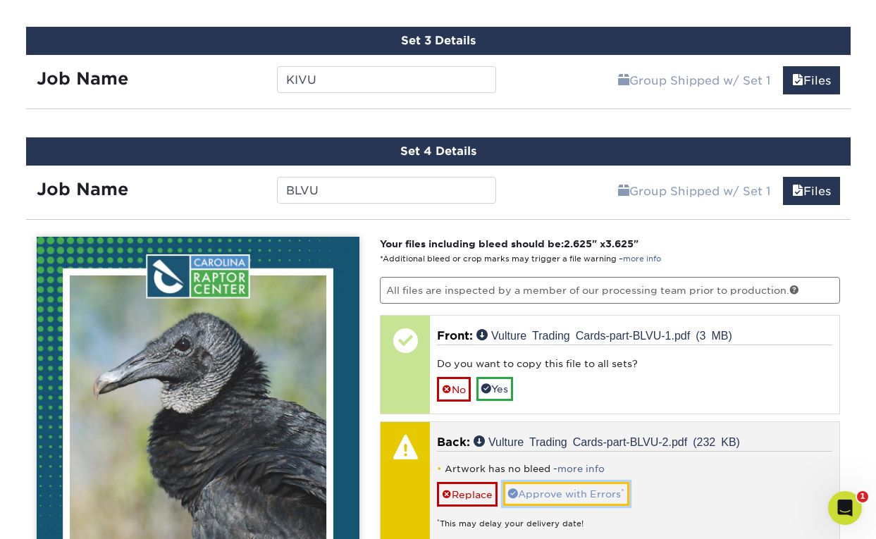
click at [572, 491] on link "Approve with Errors *" at bounding box center [566, 494] width 126 height 24
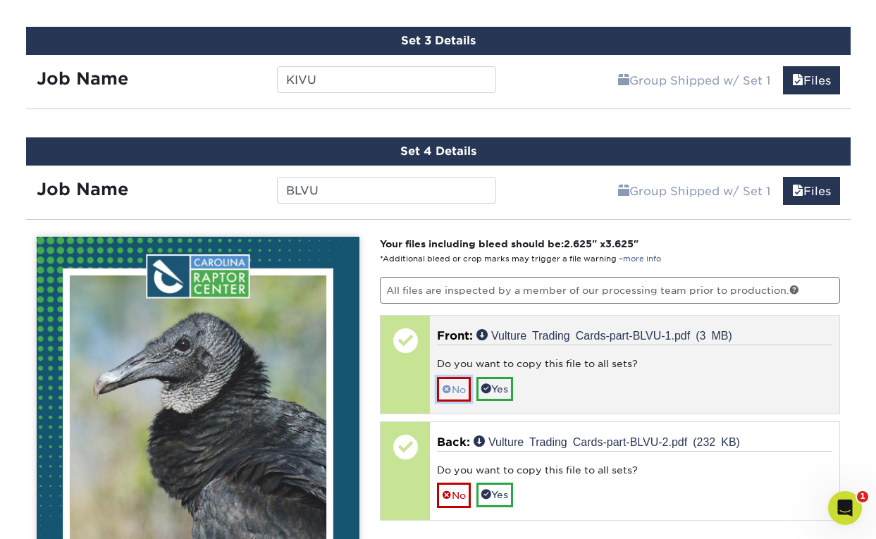
click at [459, 386] on link "No" at bounding box center [454, 389] width 34 height 25
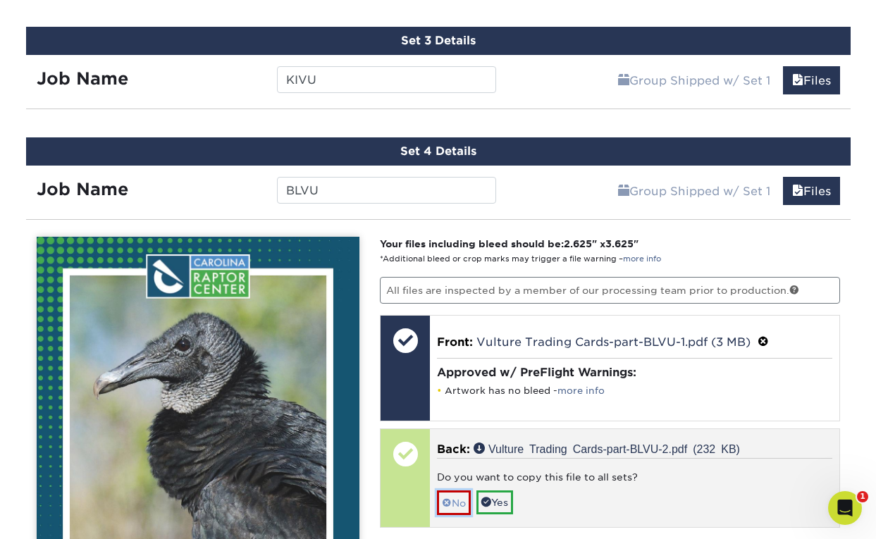
click at [453, 498] on link "No" at bounding box center [454, 503] width 34 height 25
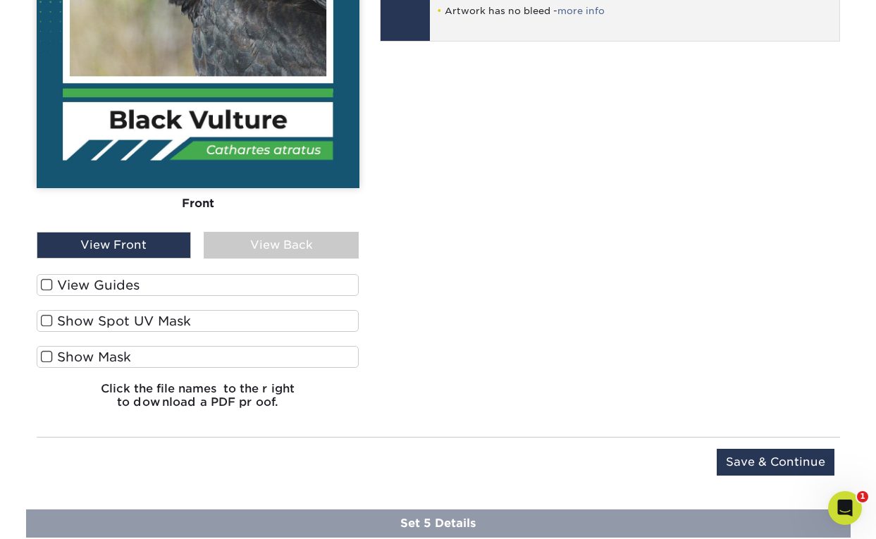
scroll to position [1517, 0]
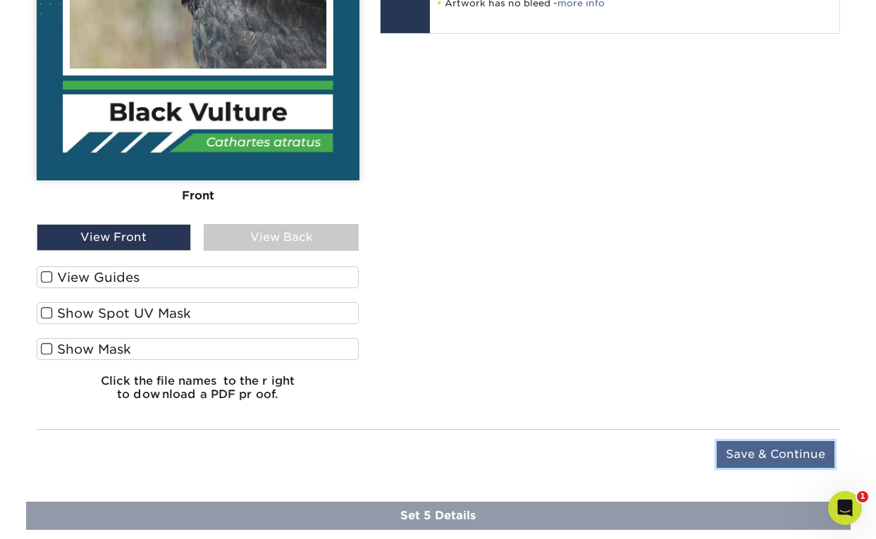
click at [761, 451] on input "Save & Continue" at bounding box center [776, 454] width 118 height 27
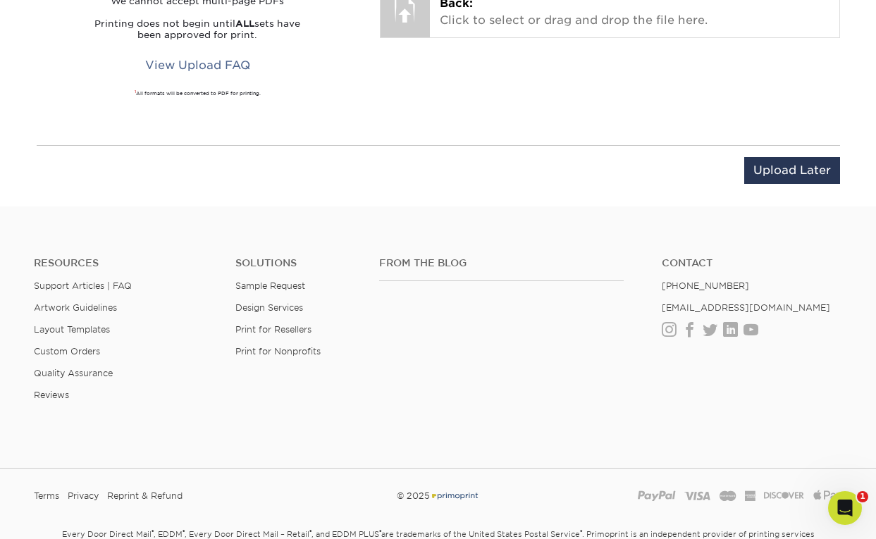
scroll to position [1044, 0]
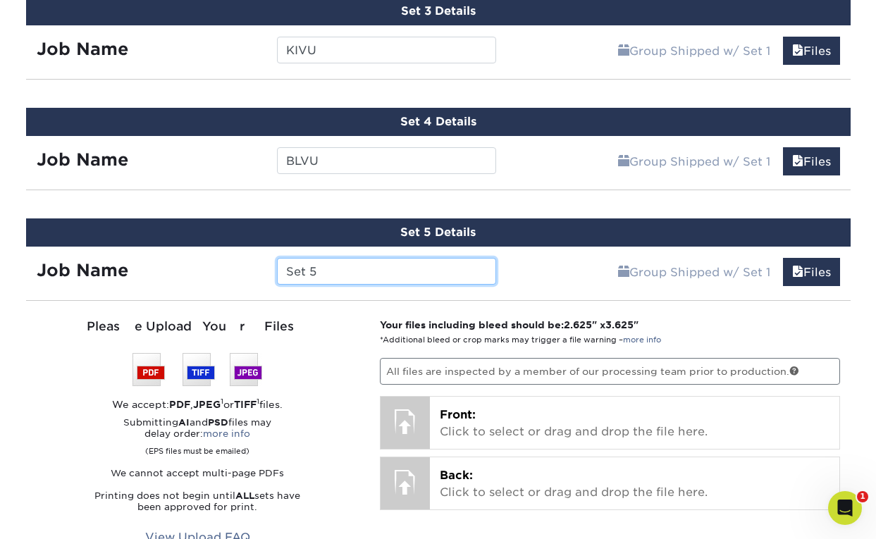
click at [451, 264] on input "Set 5" at bounding box center [386, 271] width 219 height 27
type input "TUVU"
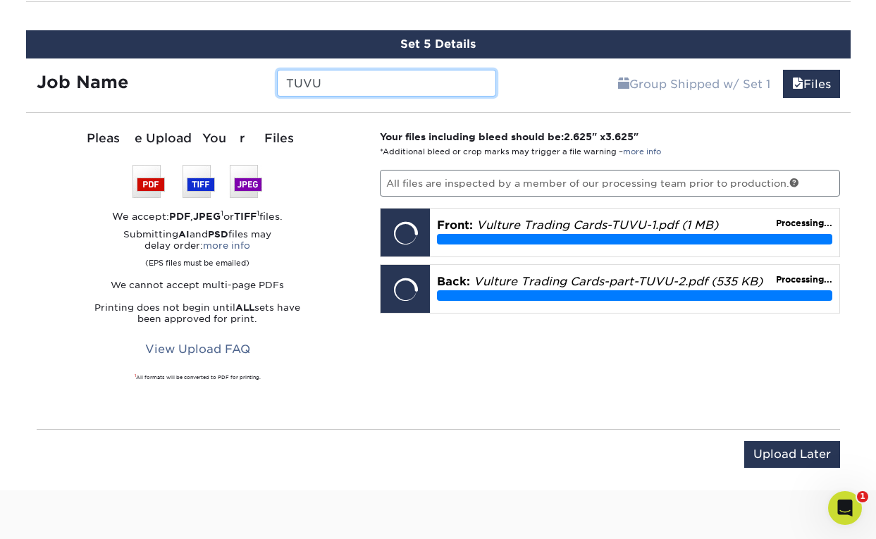
scroll to position [1234, 0]
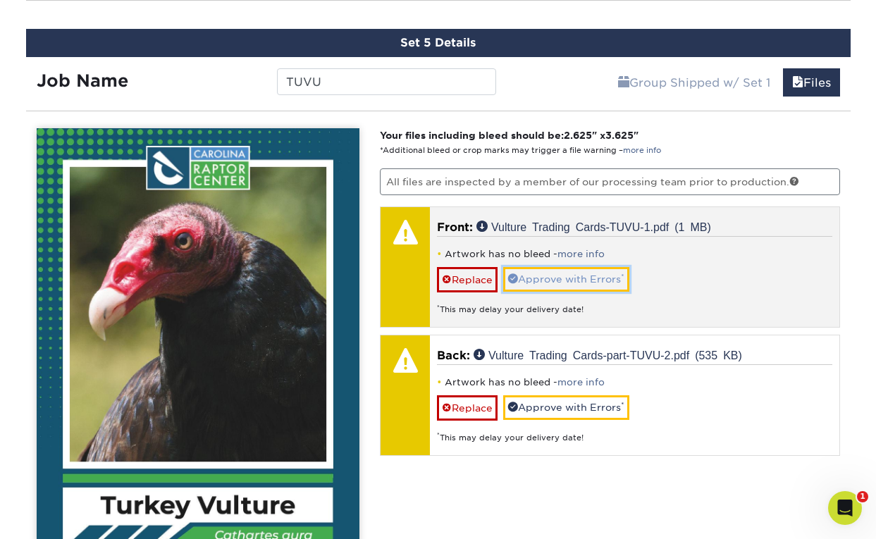
click at [585, 274] on link "Approve with Errors *" at bounding box center [566, 279] width 126 height 24
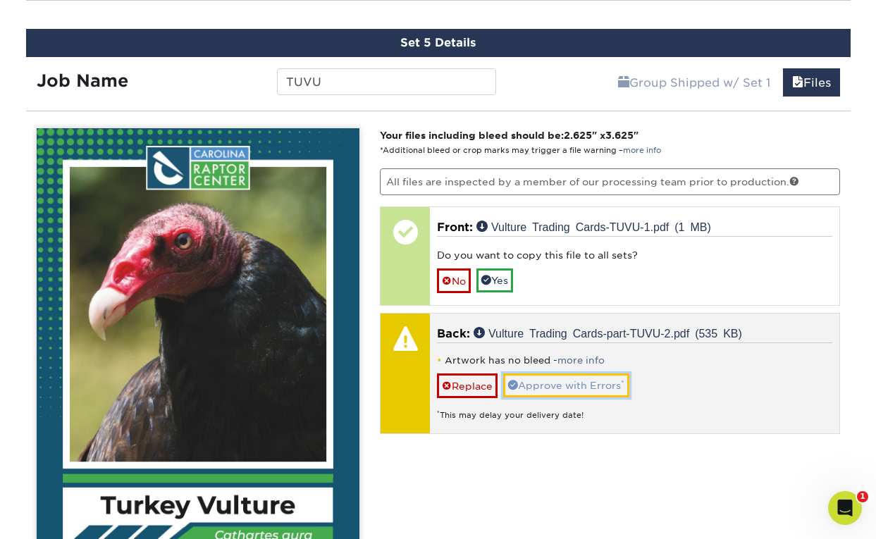
click at [566, 386] on link "Approve with Errors *" at bounding box center [566, 386] width 126 height 24
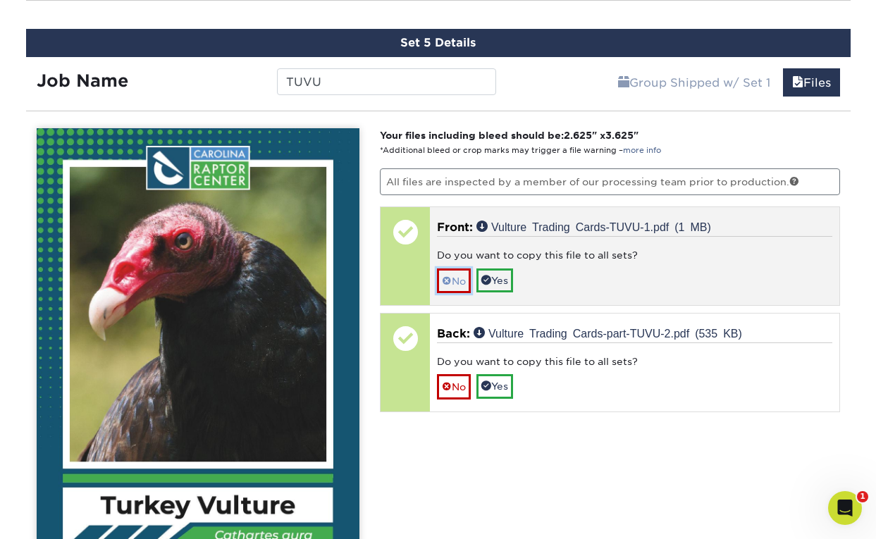
click at [453, 279] on link "No" at bounding box center [454, 281] width 34 height 25
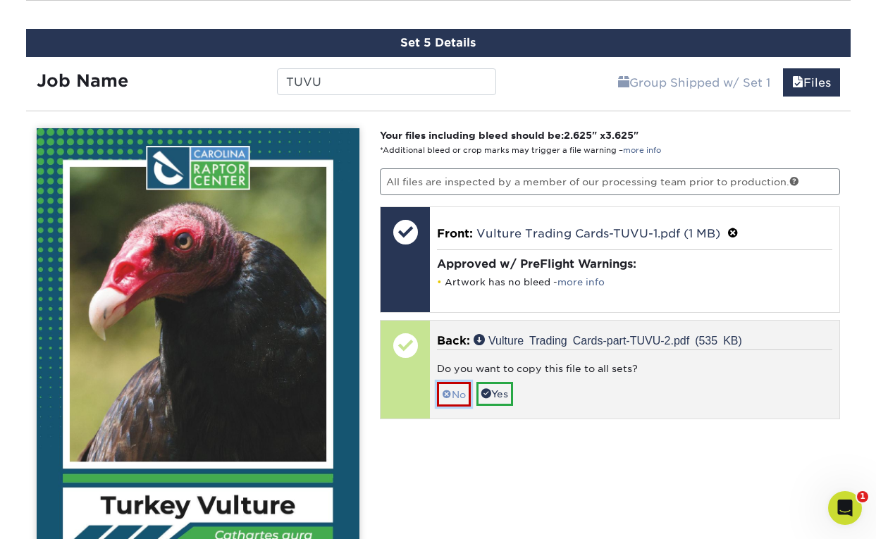
click at [463, 397] on link "No" at bounding box center [454, 394] width 34 height 25
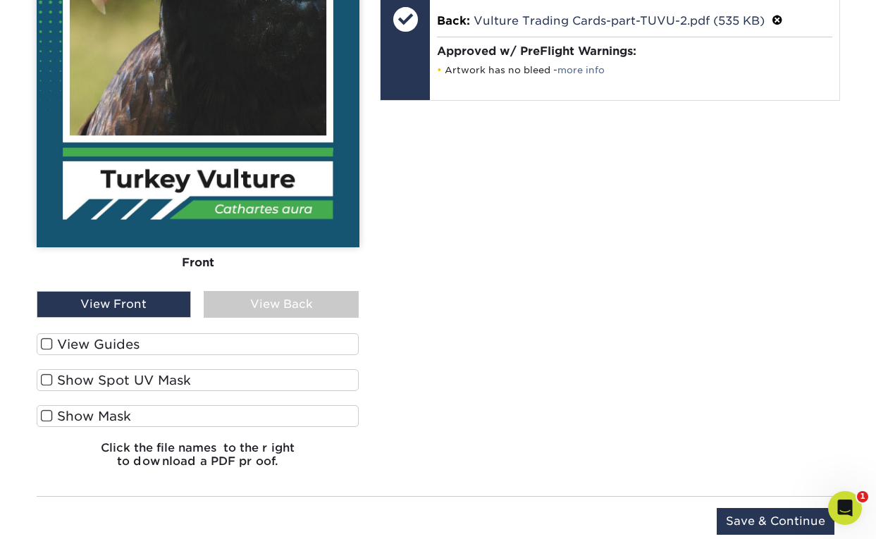
scroll to position [1561, 0]
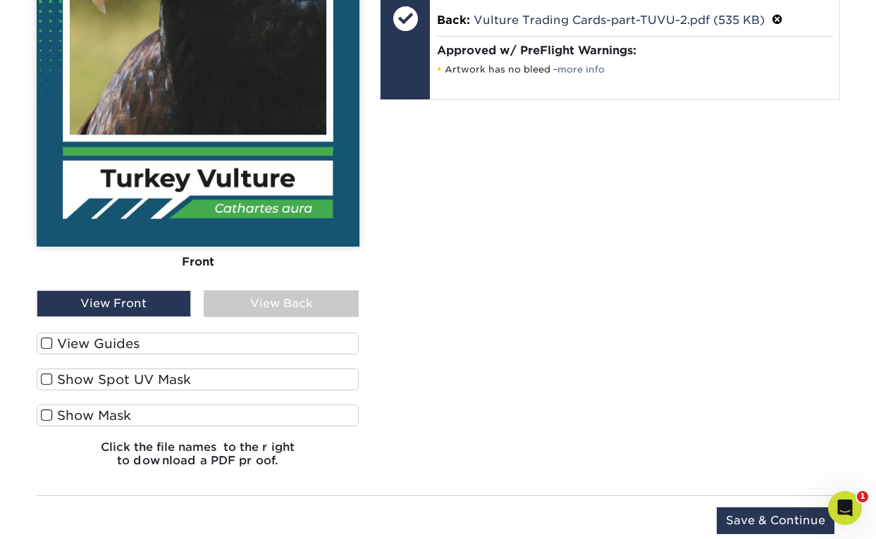
click at [755, 534] on div "Upload Later Save & Continue Continue" at bounding box center [439, 530] width 804 height 44
click at [767, 520] on input "Save & Continue" at bounding box center [776, 521] width 118 height 27
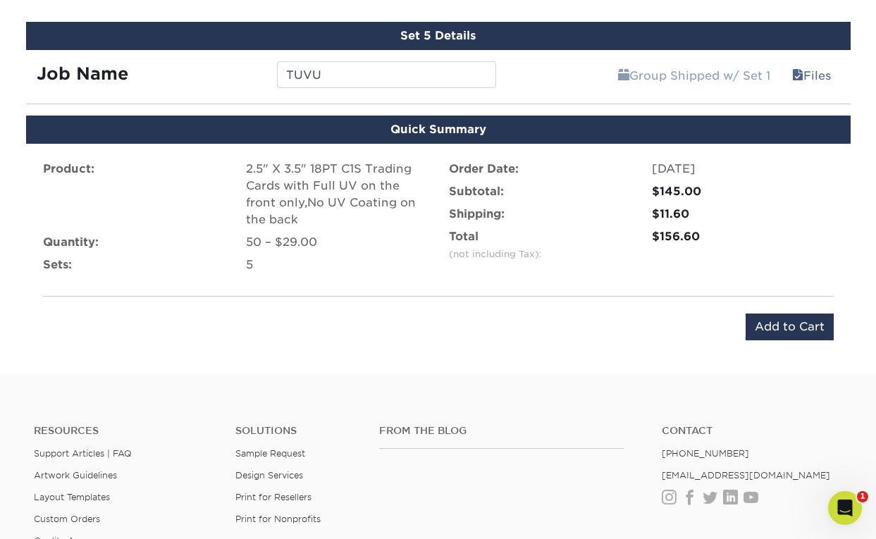
scroll to position [1239, 0]
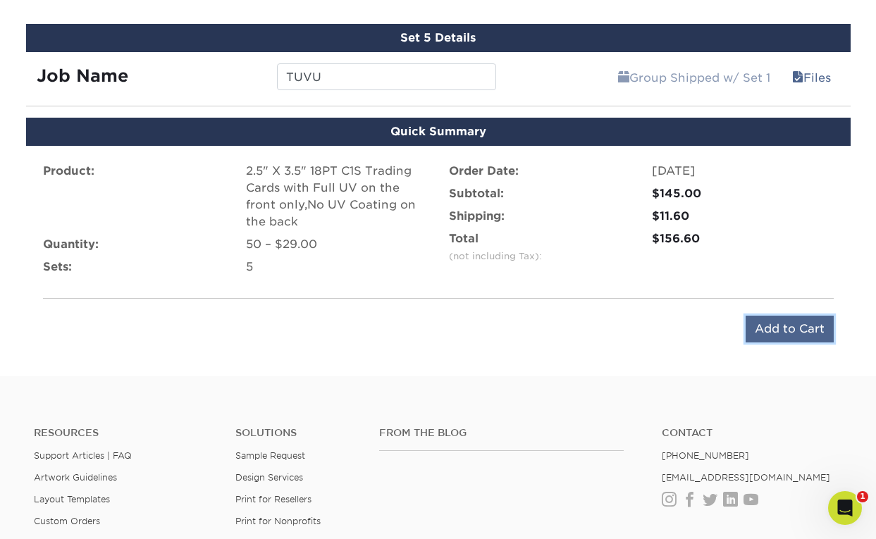
click at [778, 331] on input "Add to Cart" at bounding box center [790, 329] width 88 height 27
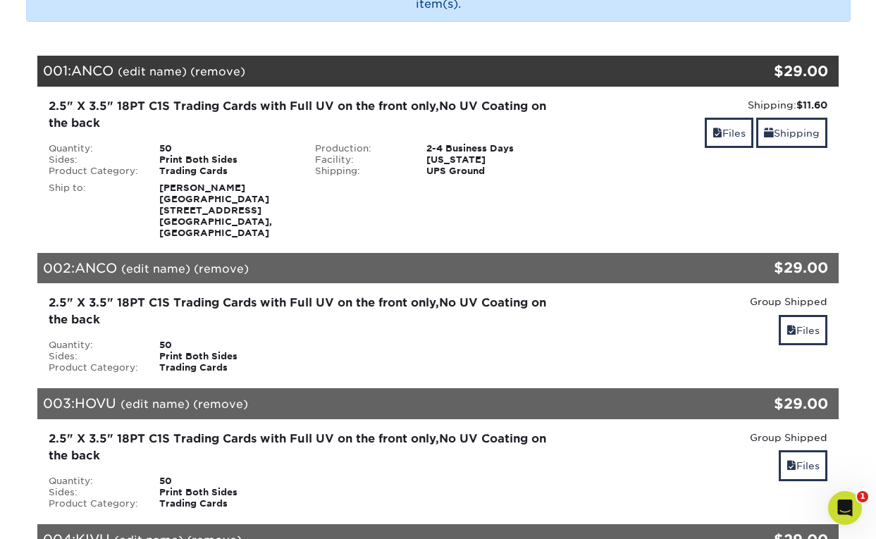
scroll to position [109, 0]
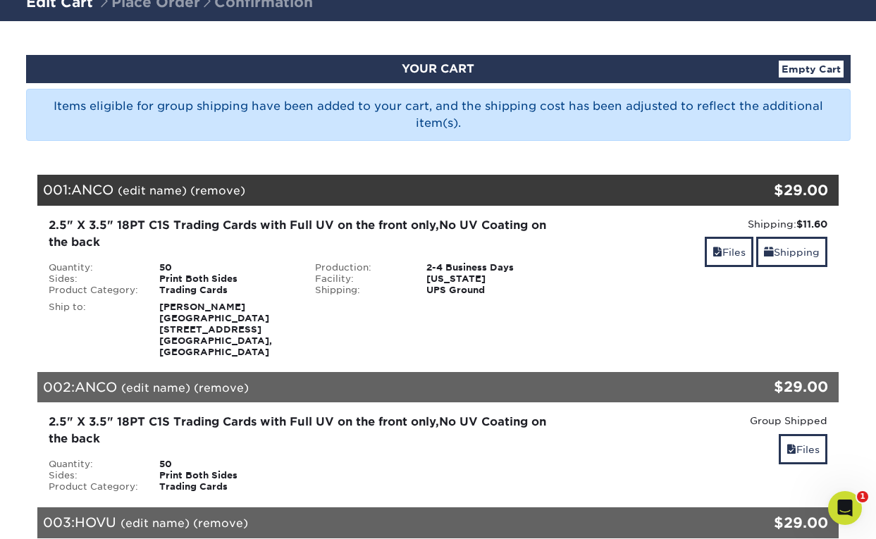
click at [456, 200] on div "001: ANCO (edit name) (remove) Are you sure you want to remove this product ? Y…" at bounding box center [371, 190] width 668 height 31
click at [218, 192] on link "(remove)" at bounding box center [217, 190] width 55 height 13
click at [478, 193] on link "Yes" at bounding box center [479, 190] width 20 height 13
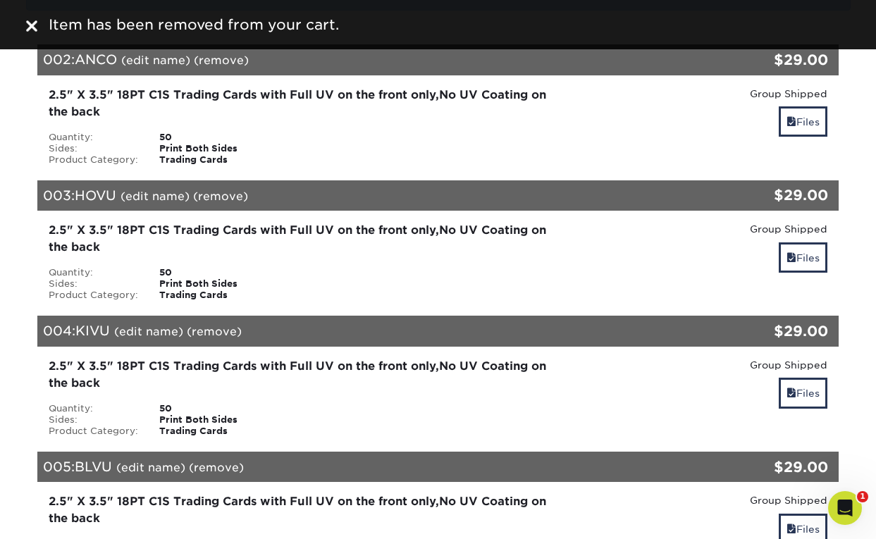
scroll to position [0, 0]
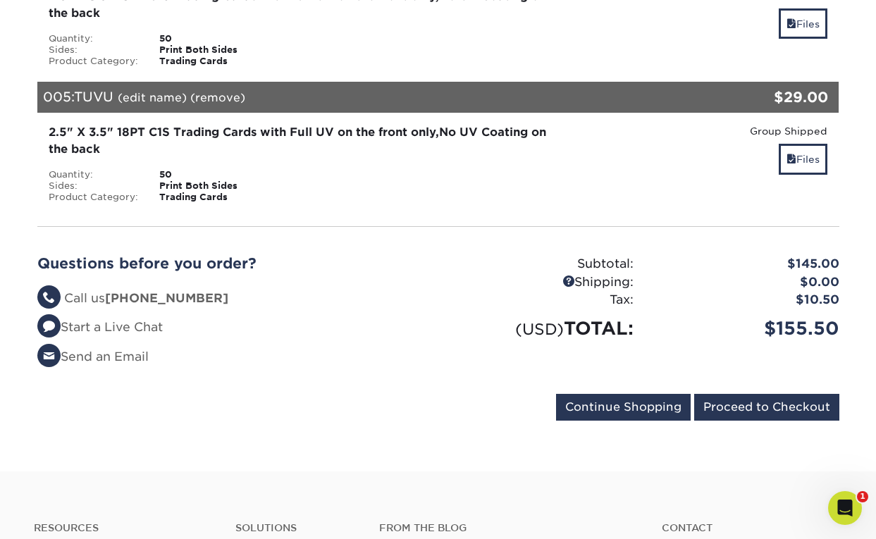
scroll to position [830, 0]
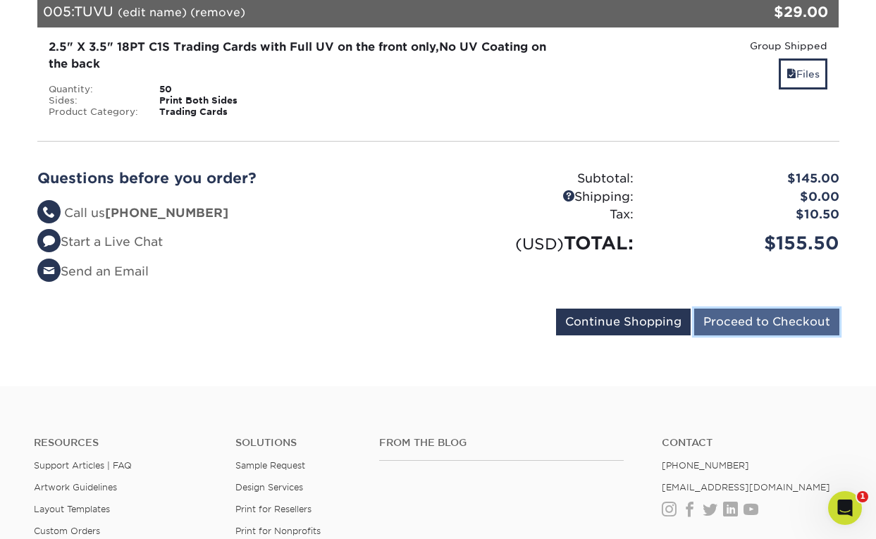
click at [788, 314] on input "Proceed to Checkout" at bounding box center [767, 322] width 145 height 27
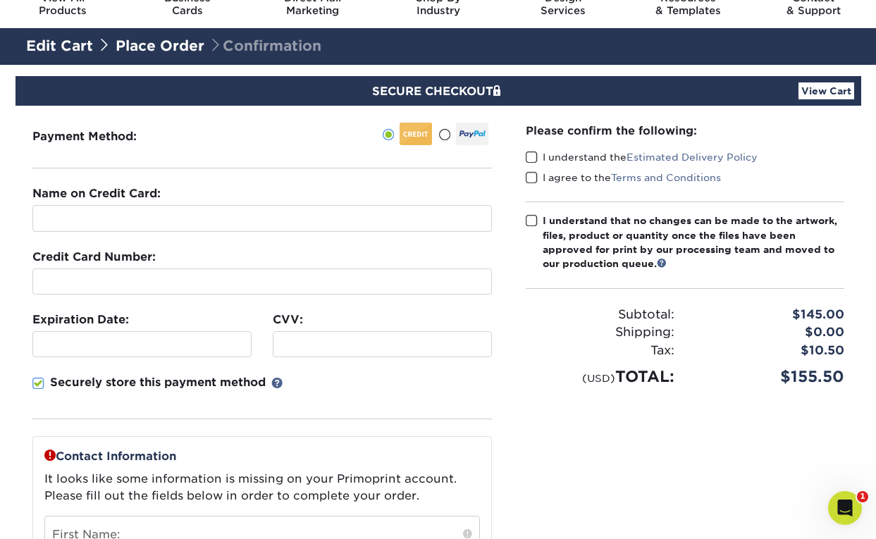
scroll to position [10, 0]
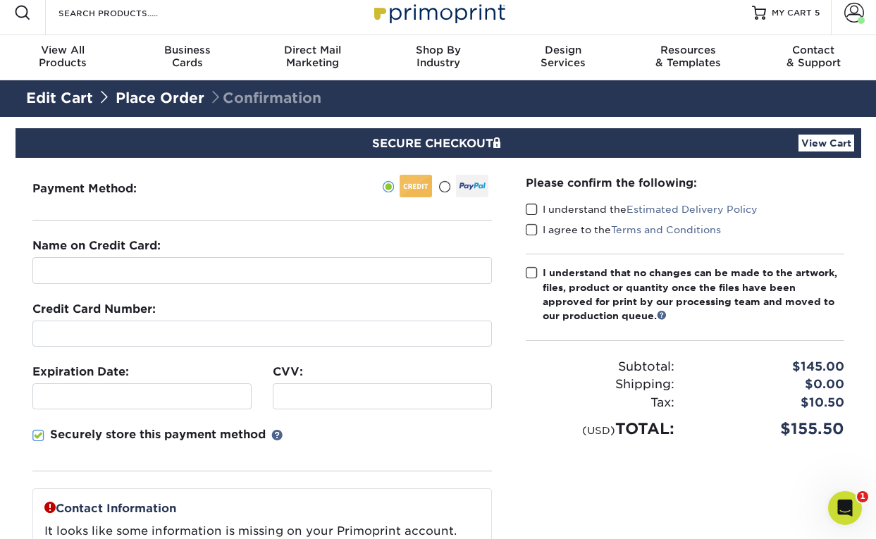
click at [183, 102] on link "Place Order" at bounding box center [160, 98] width 89 height 17
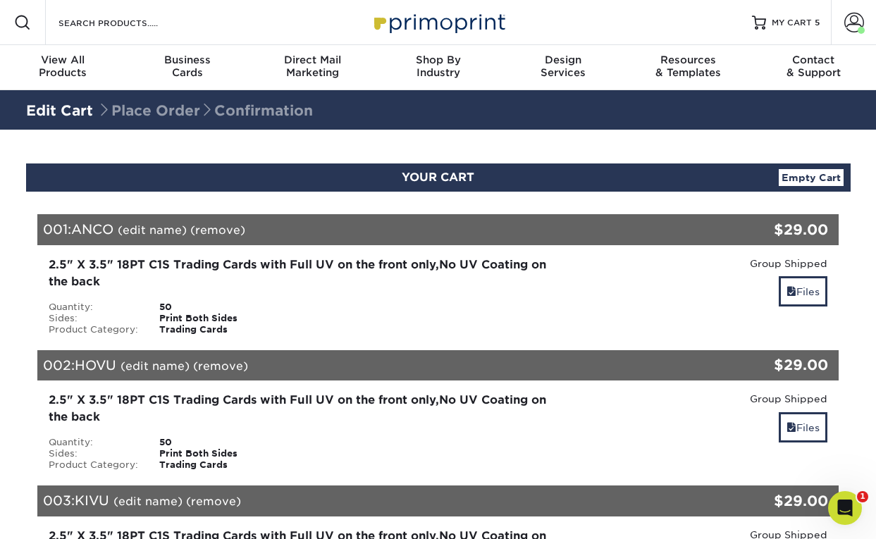
click at [190, 324] on div "Trading Cards" at bounding box center [227, 329] width 156 height 11
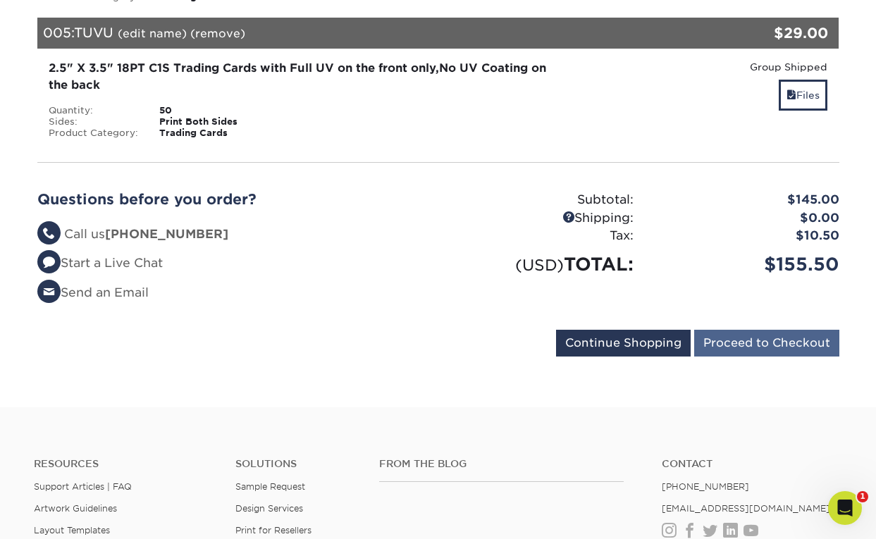
scroll to position [740, 0]
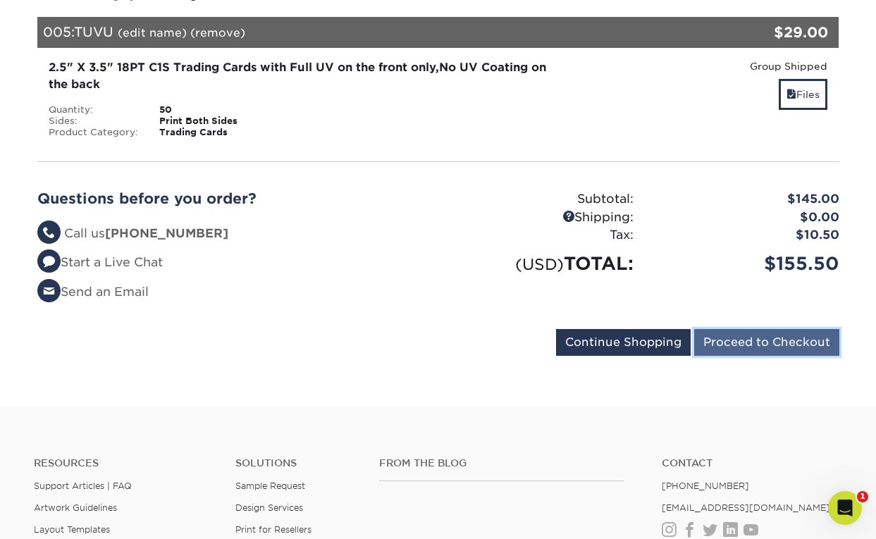
click at [772, 345] on input "Proceed to Checkout" at bounding box center [767, 342] width 145 height 27
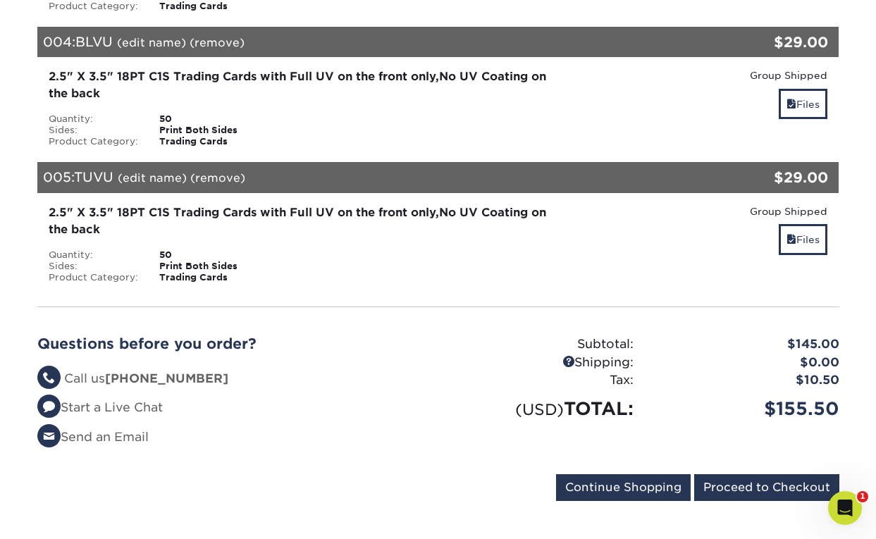
scroll to position [1020, 0]
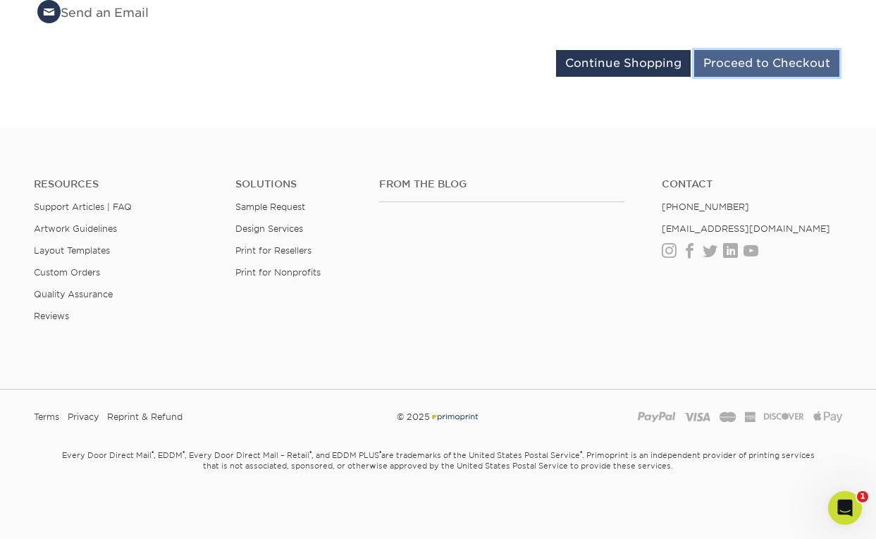
click at [769, 66] on input "Proceed to Checkout" at bounding box center [767, 63] width 145 height 27
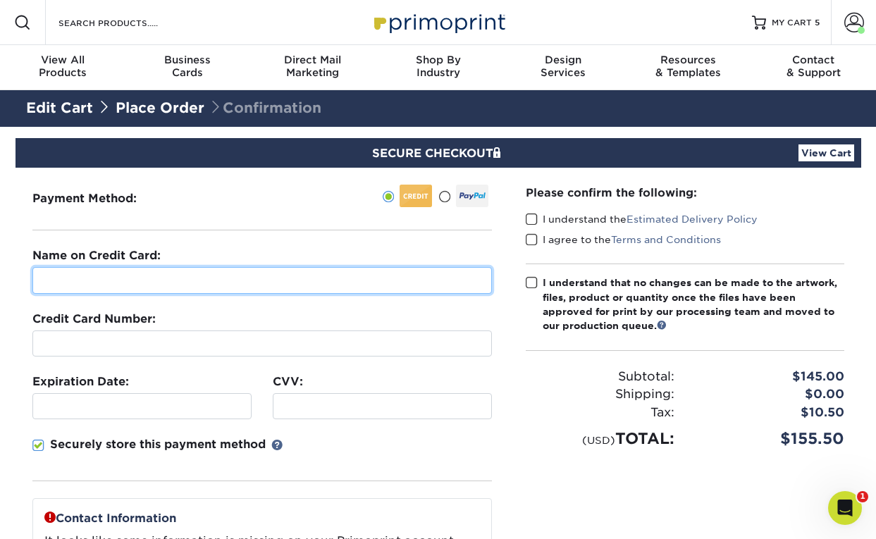
click at [264, 274] on input "text" at bounding box center [262, 280] width 460 height 27
type input "Rachel Neal"
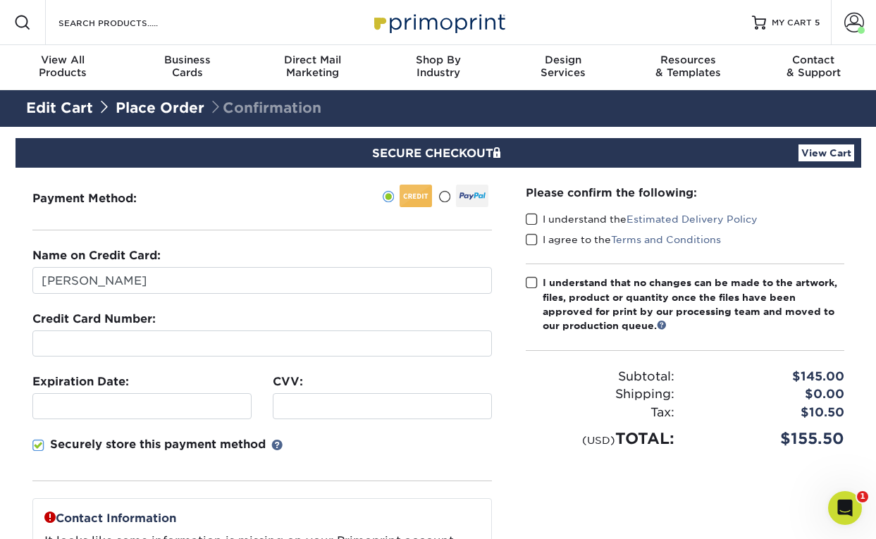
click at [60, 331] on div at bounding box center [262, 344] width 460 height 26
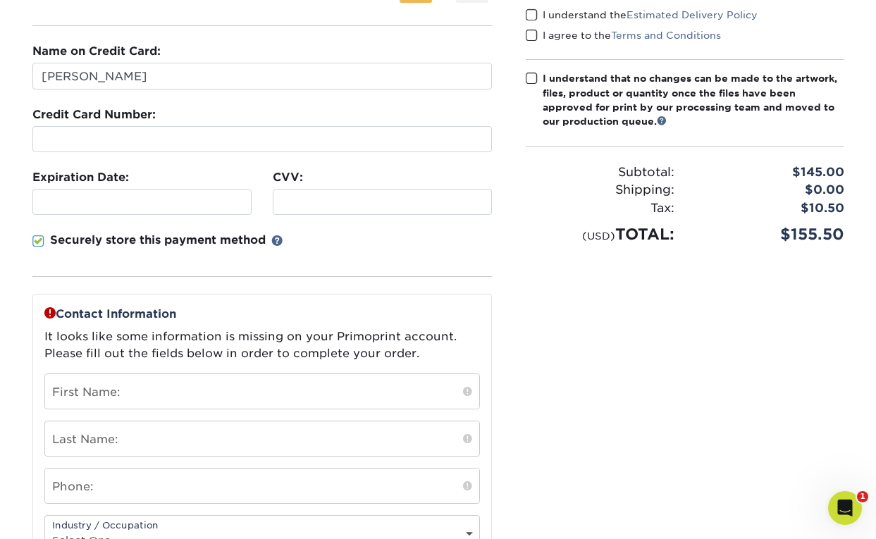
scroll to position [205, 0]
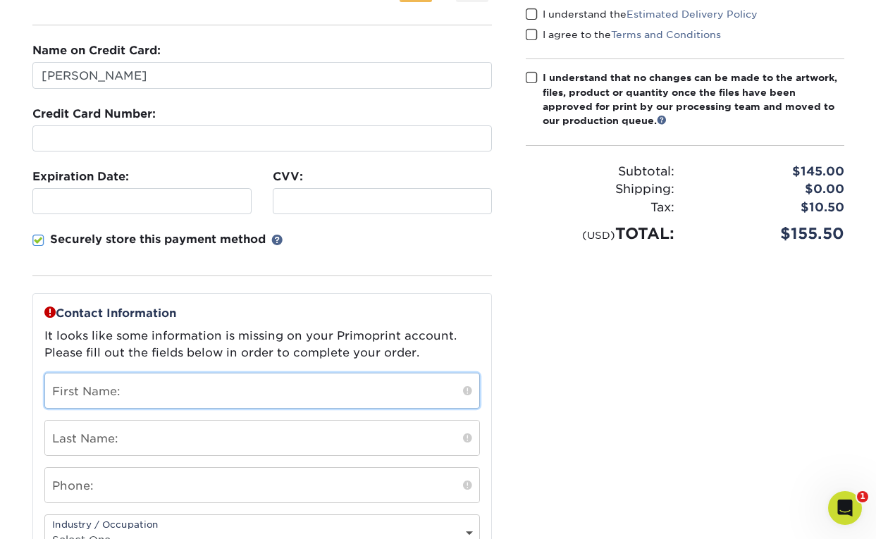
click at [187, 392] on input "text" at bounding box center [262, 391] width 434 height 35
type input "Rachel"
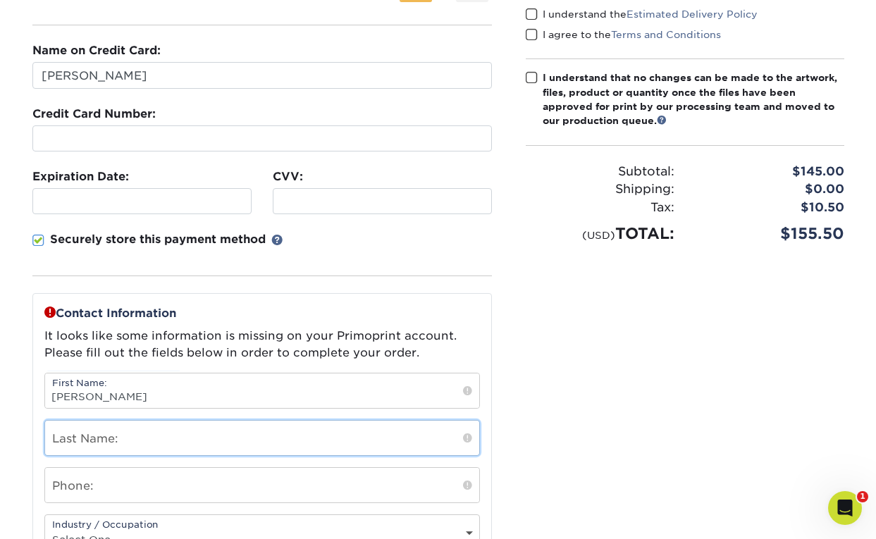
type input "Dupree"
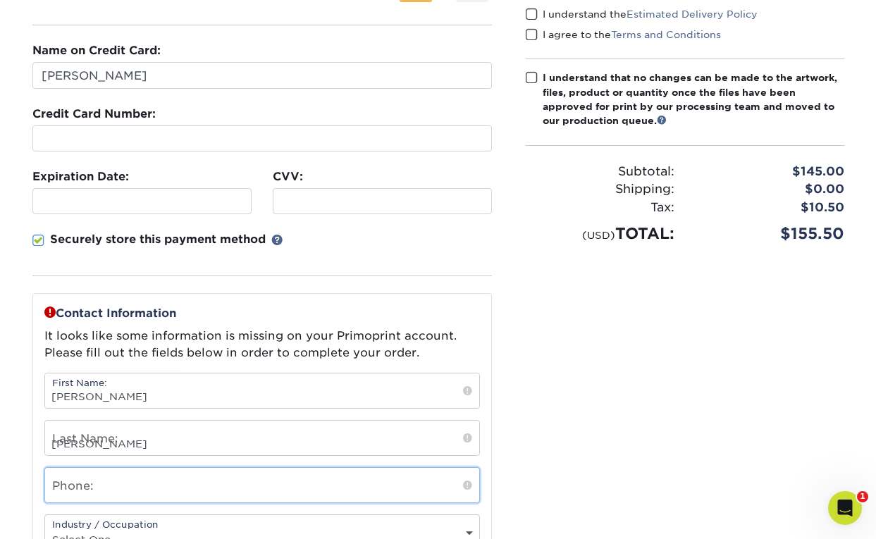
type input "7048756521"
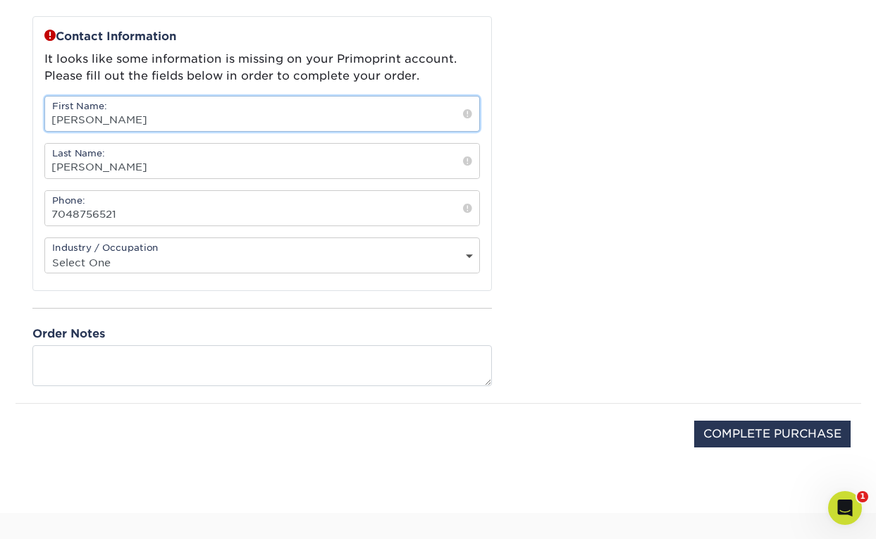
scroll to position [472, 0]
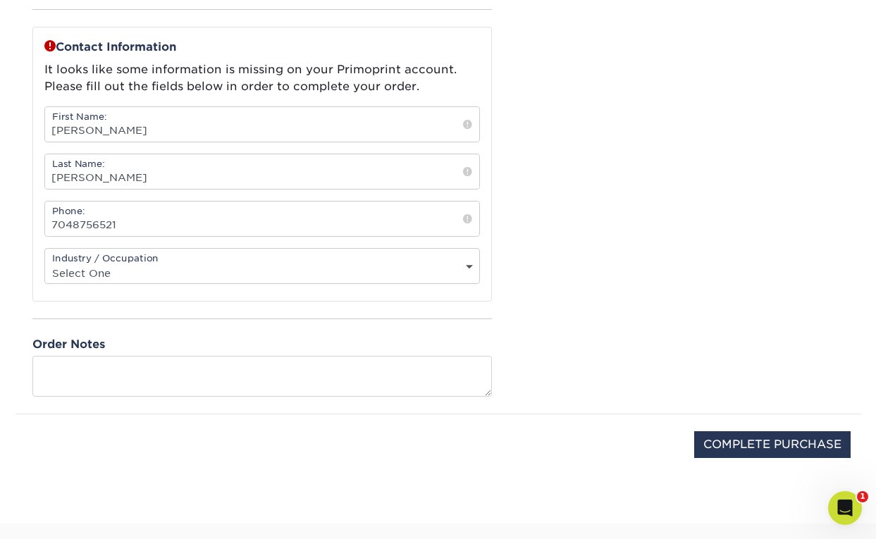
click at [168, 257] on div "Industry / Occupation Select One Administrative Executive Human Resources Const…" at bounding box center [262, 266] width 436 height 36
click at [172, 267] on select "Select One Administrative Executive Human Resources Construction Education Ente…" at bounding box center [262, 273] width 434 height 20
select select "20"
click at [45, 263] on select "Select One Administrative Executive Human Resources Construction Education Ente…" at bounding box center [262, 273] width 434 height 20
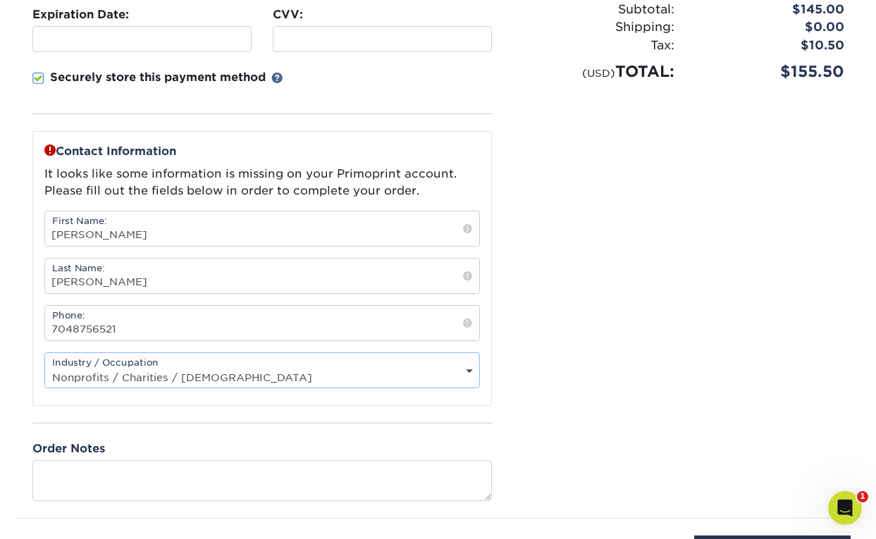
scroll to position [353, 0]
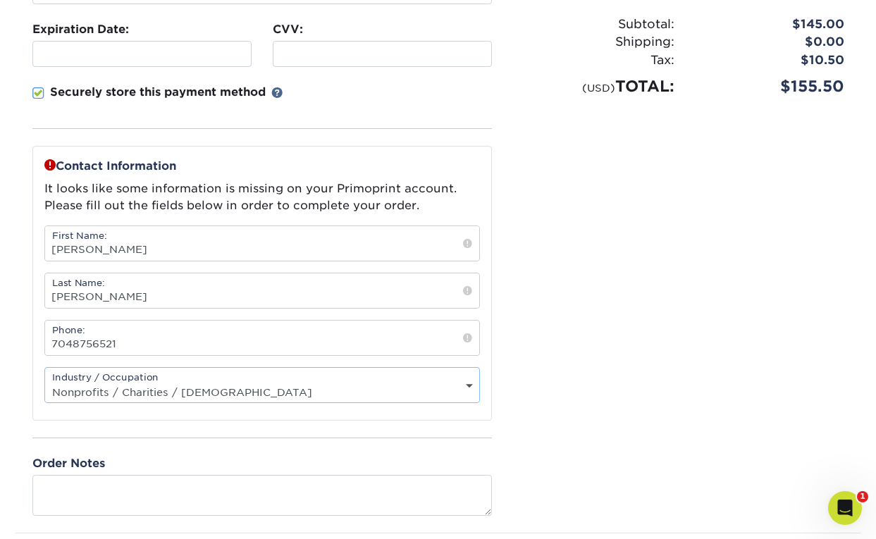
click at [466, 340] on span at bounding box center [467, 338] width 9 height 14
click at [515, 340] on div "Please confirm the following: I understand the Estimated Delivery Policy I agre…" at bounding box center [685, 174] width 353 height 718
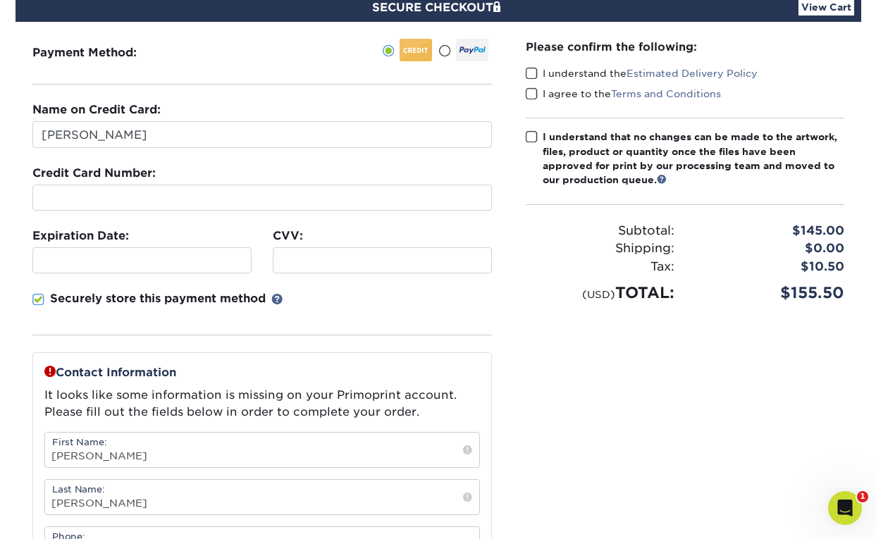
scroll to position [97, 0]
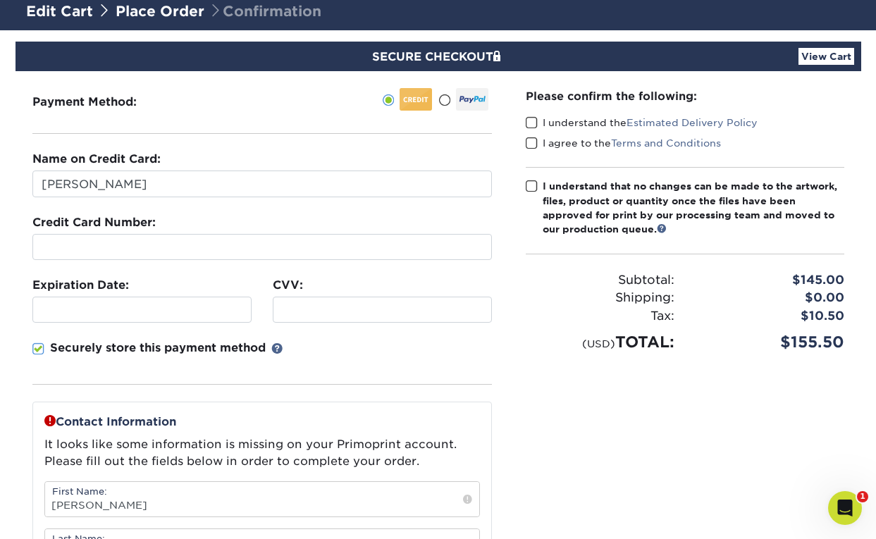
click at [204, 352] on p "Securely store this payment method" at bounding box center [158, 348] width 216 height 17
click at [0, 0] on input "Securely store this payment method" at bounding box center [0, 0] width 0 height 0
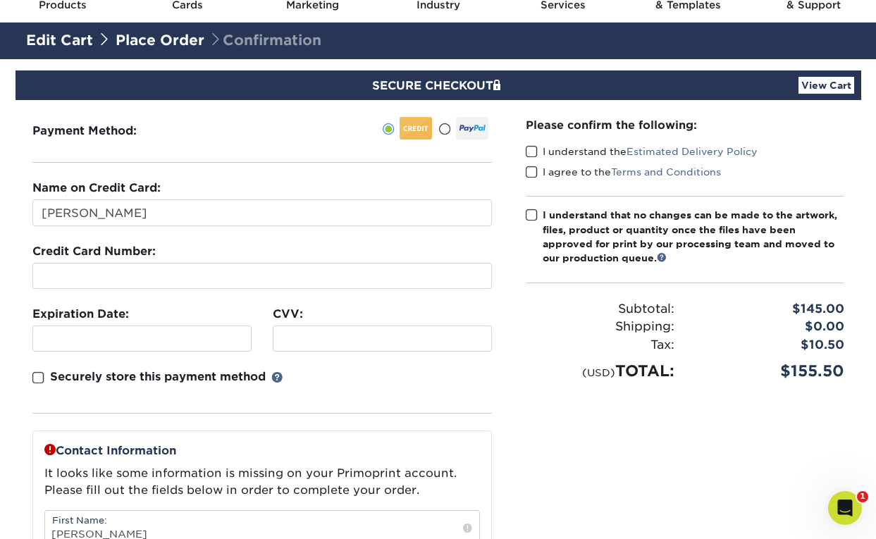
click at [570, 152] on label "I understand the Estimated Delivery Policy" at bounding box center [642, 152] width 232 height 14
click at [0, 0] on input "I understand the Estimated Delivery Policy" at bounding box center [0, 0] width 0 height 0
click at [564, 171] on label "I agree to the Terms and Conditions" at bounding box center [623, 172] width 195 height 14
click at [0, 0] on input "I agree to the Terms and Conditions" at bounding box center [0, 0] width 0 height 0
click at [551, 212] on div "I understand that no changes can be made to the artwork, files, product or quan…" at bounding box center [694, 237] width 302 height 58
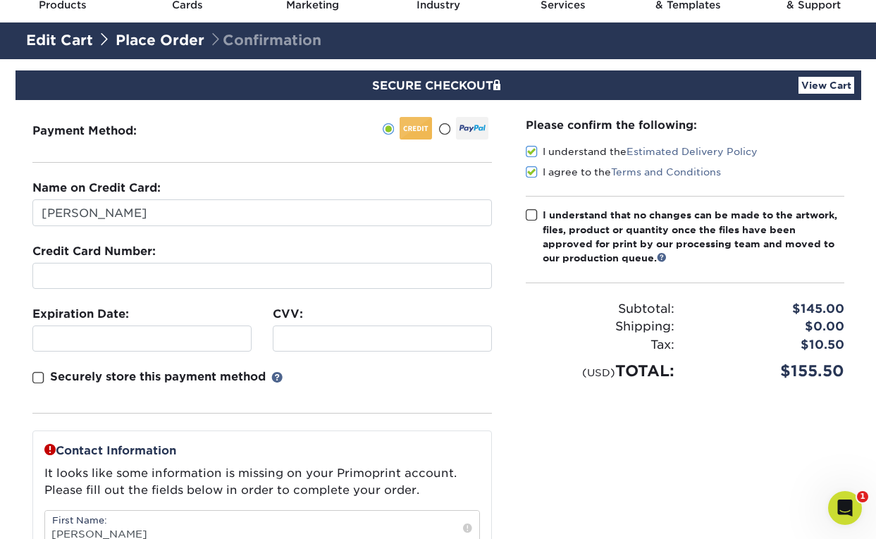
click at [0, 0] on input "I understand that no changes can be made to the artwork, files, product or quan…" at bounding box center [0, 0] width 0 height 0
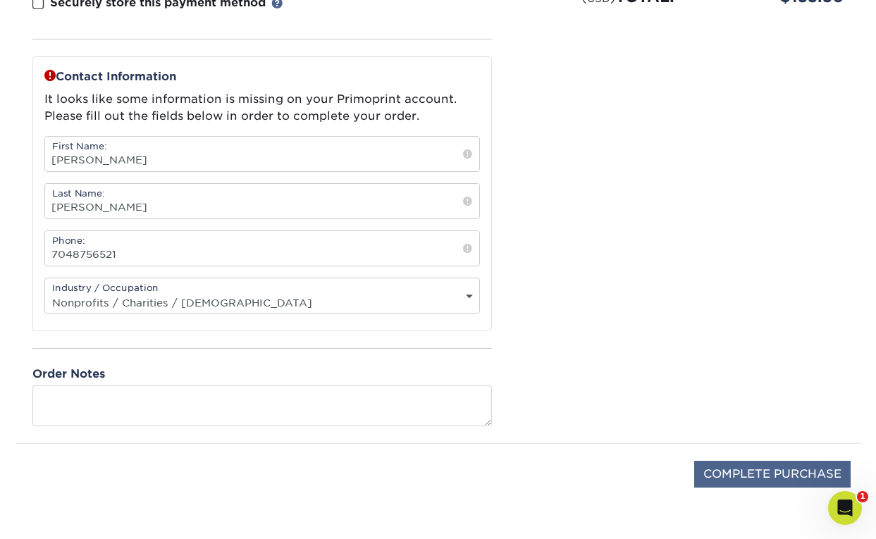
scroll to position [530, 0]
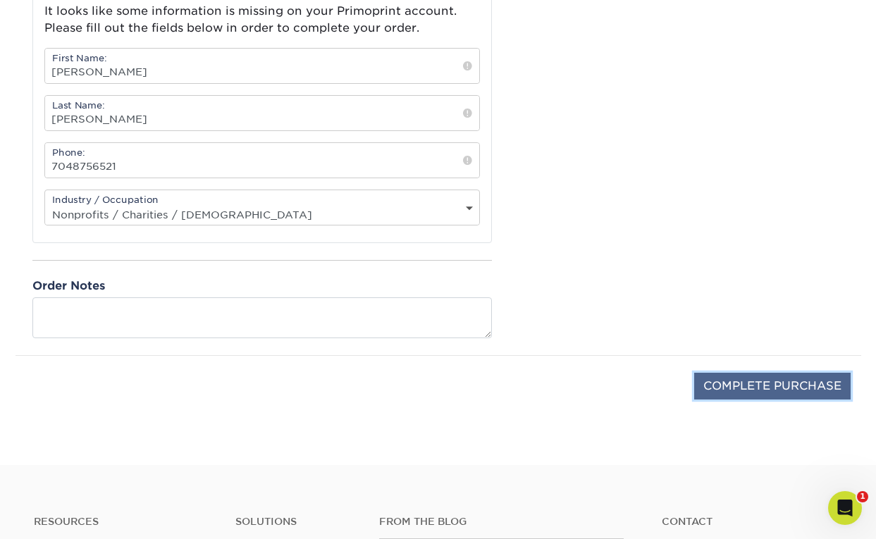
click at [770, 392] on input "COMPLETE PURCHASE" at bounding box center [773, 386] width 157 height 27
type input "PROCESSING, PLEASE WAIT..."
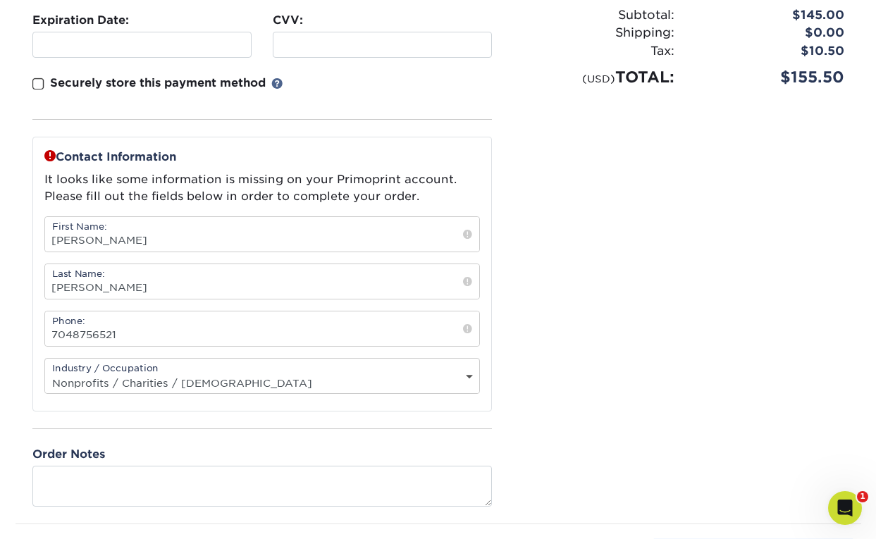
scroll to position [444, 0]
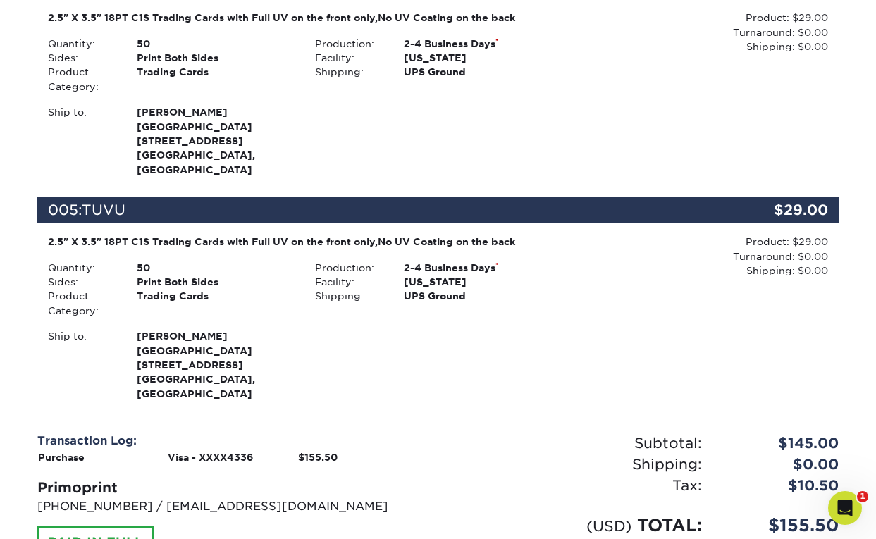
scroll to position [962, 0]
